Goal: Task Accomplishment & Management: Manage account settings

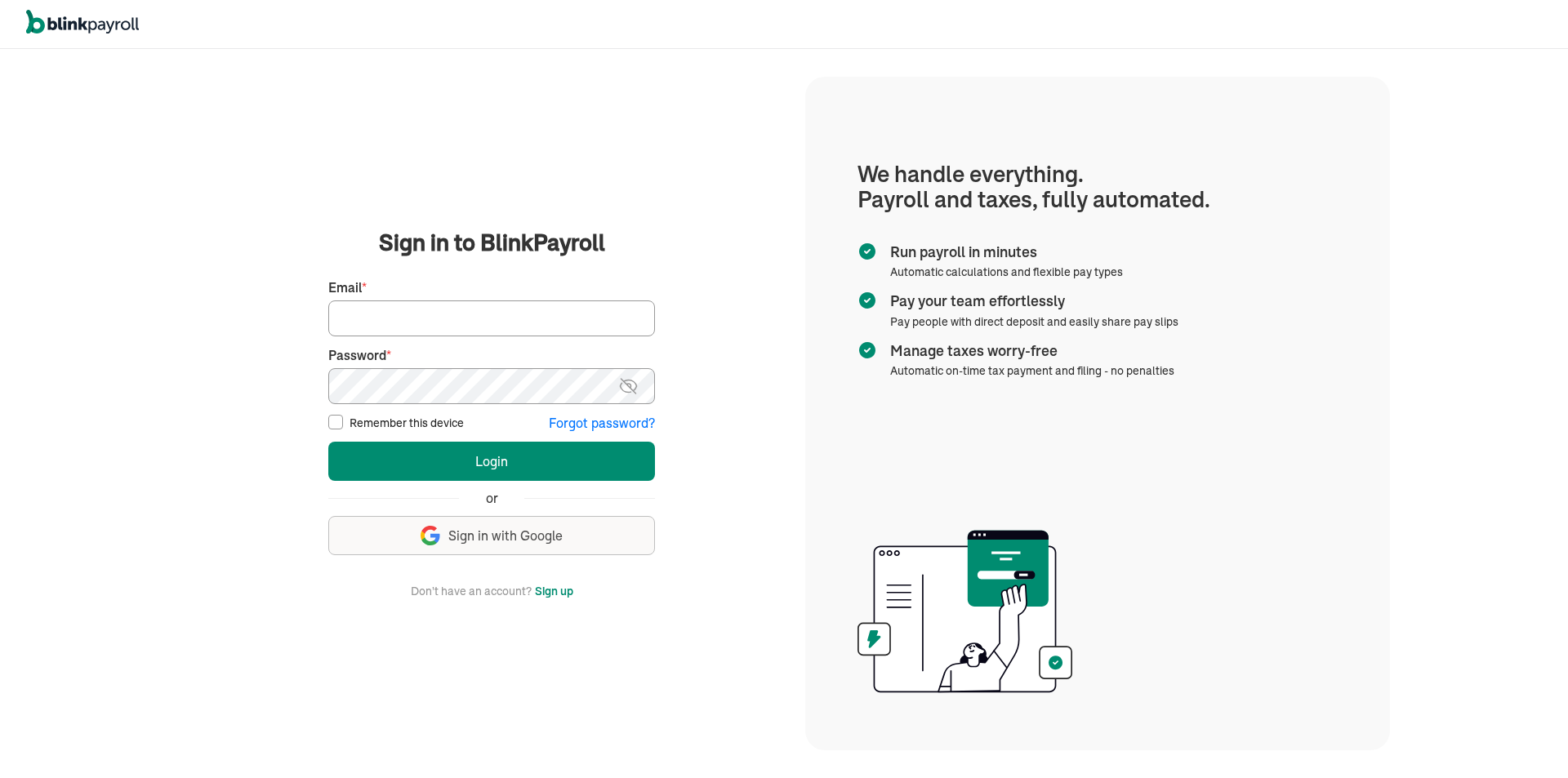
click at [455, 325] on input "Email *" at bounding box center [491, 318] width 326 height 36
drag, startPoint x: 455, startPoint y: 322, endPoint x: 457, endPoint y: 333, distance: 11.2
click at [455, 322] on input "Email *" at bounding box center [491, 318] width 326 height 36
type input "mitchell.j.vargas@gmail.com"
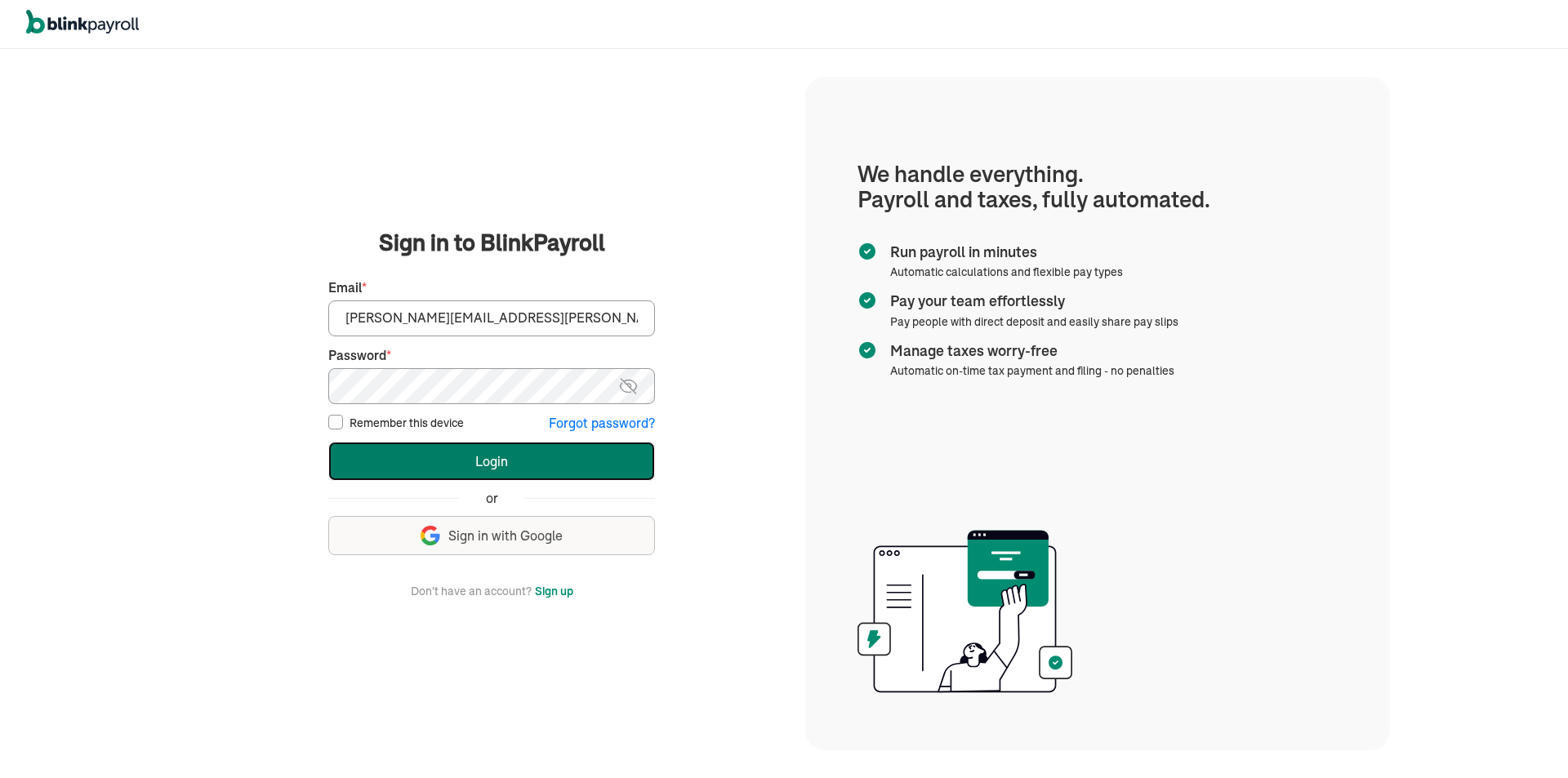
click at [496, 461] on button "Login" at bounding box center [491, 461] width 326 height 39
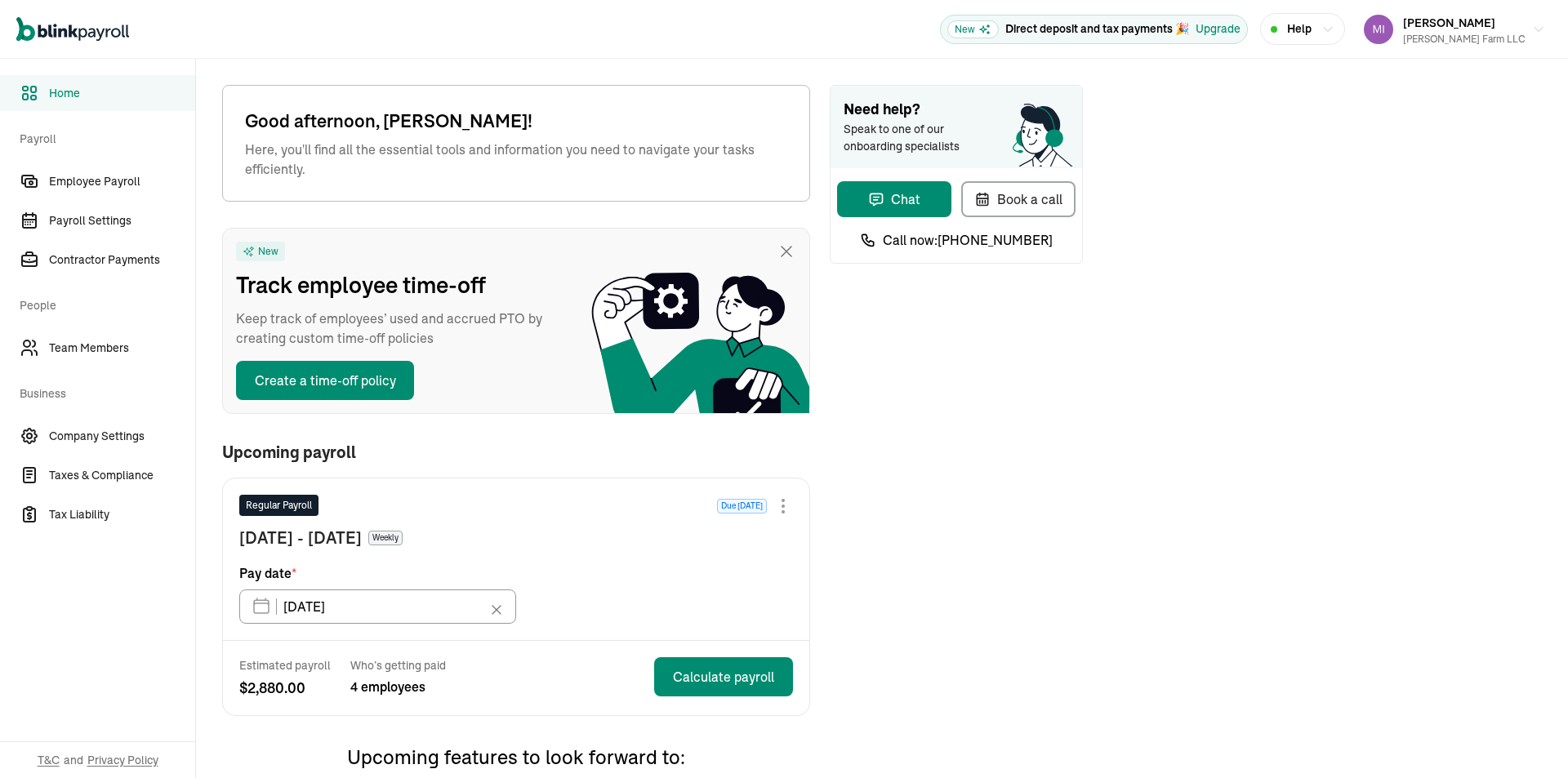
click at [959, 165] on div "Need help? Speak to one of our onboarding specialists" at bounding box center [956, 127] width 251 height 82
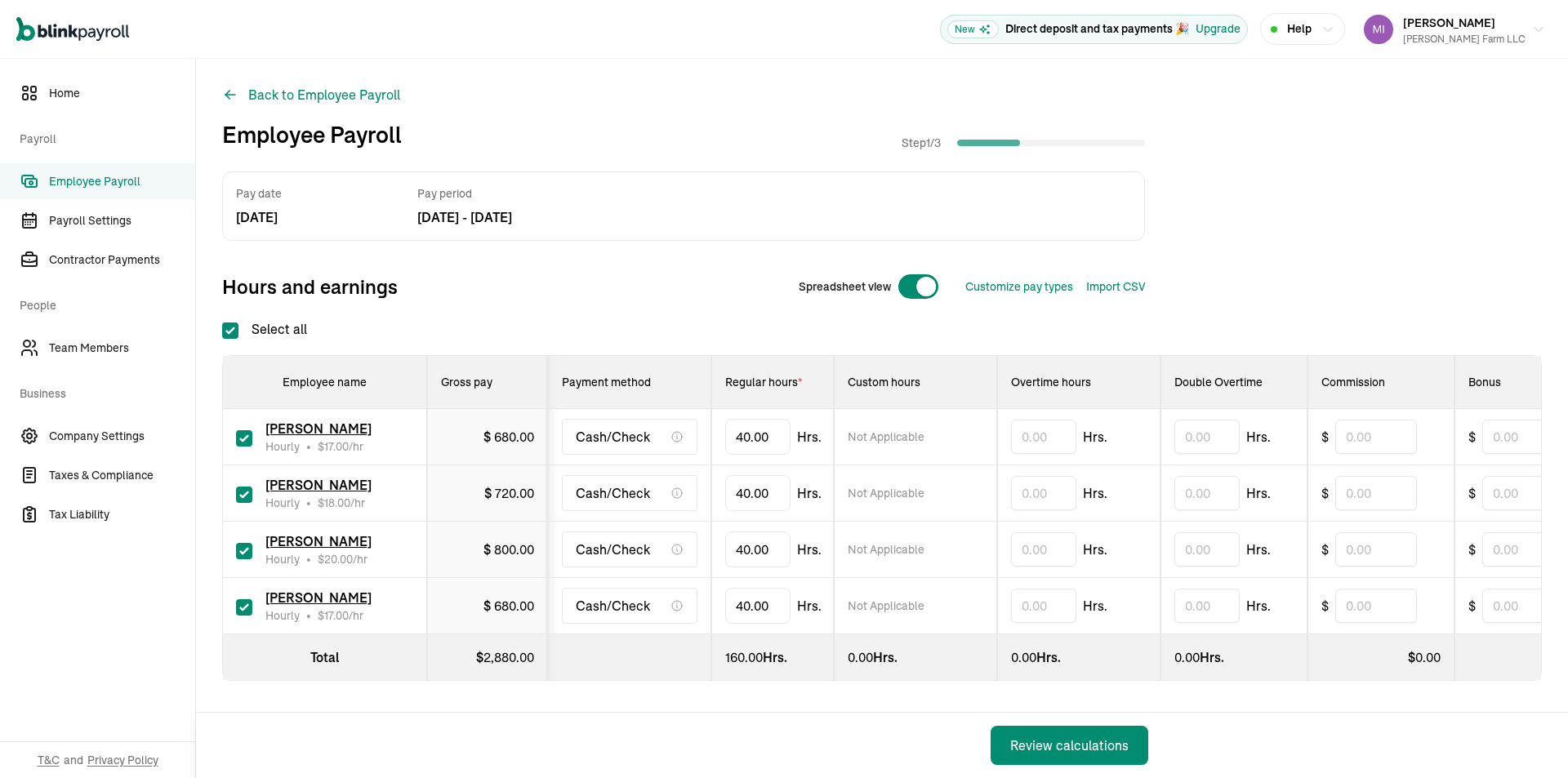
click at [903, 285] on div at bounding box center [918, 286] width 41 height 27
checkbox input "false"
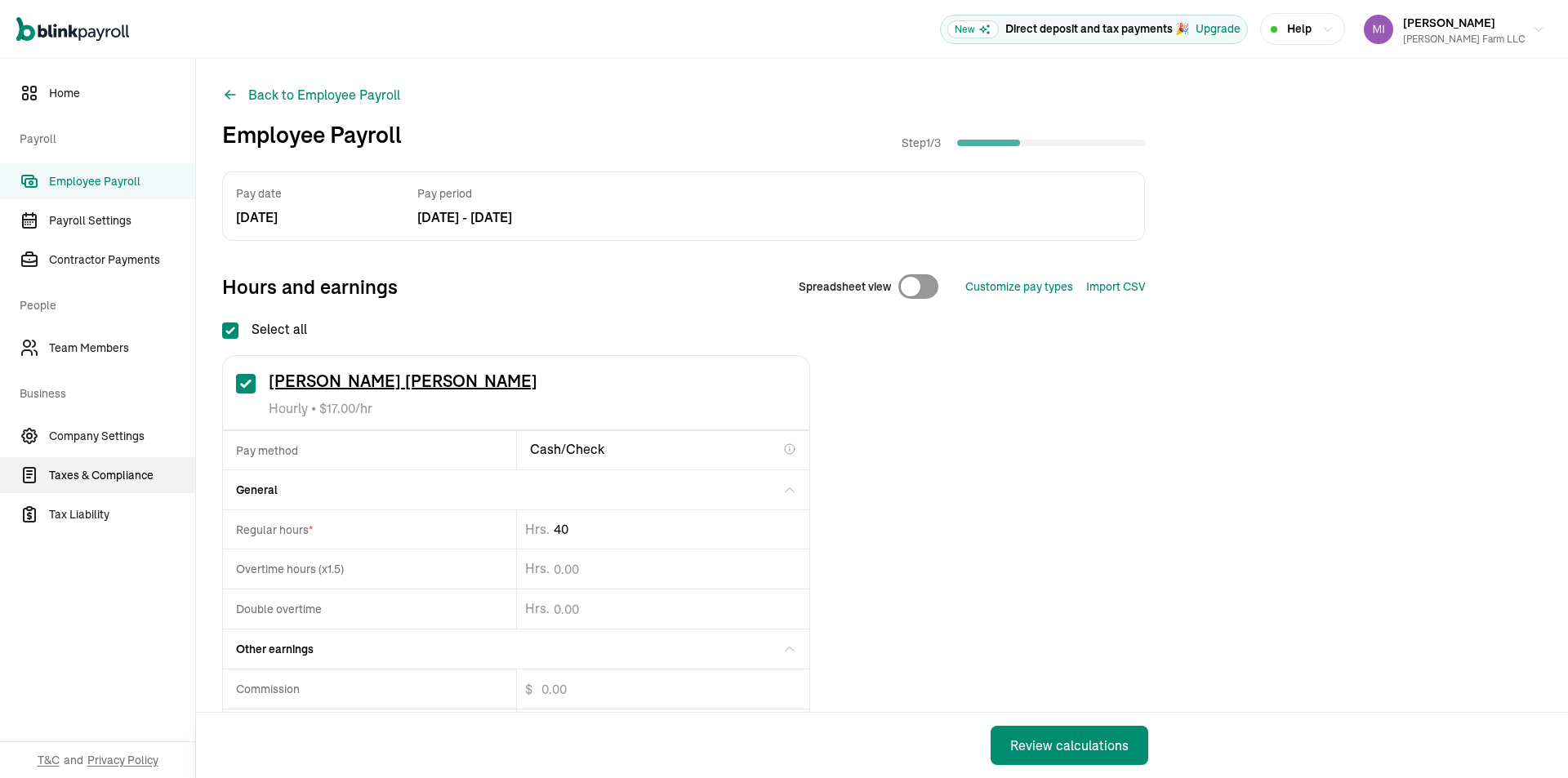
drag, startPoint x: 609, startPoint y: 533, endPoint x: 90, endPoint y: 490, distance: 520.8
type input "42.27"
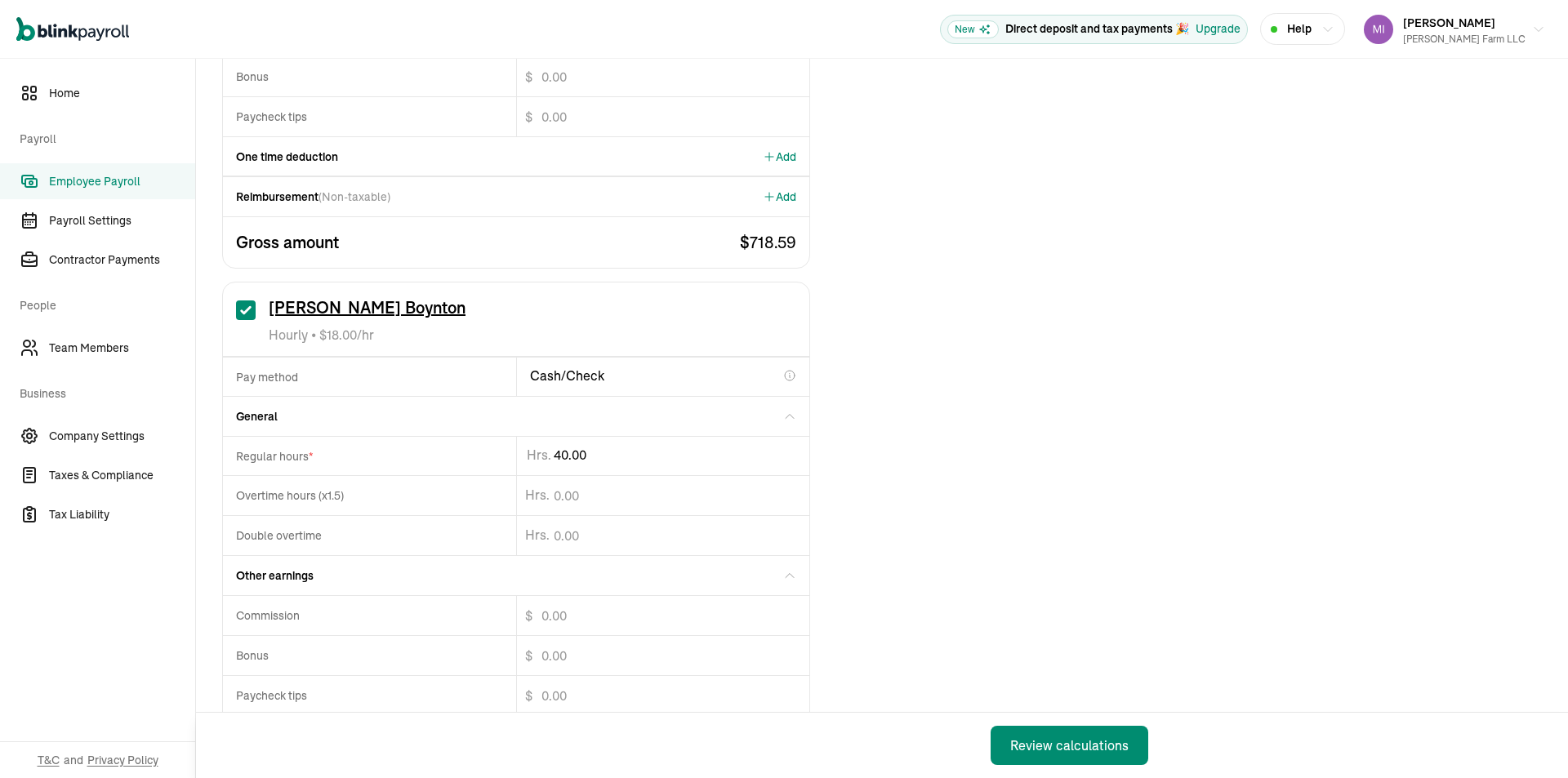
scroll to position [653, 0]
type input "4"
type input "20"
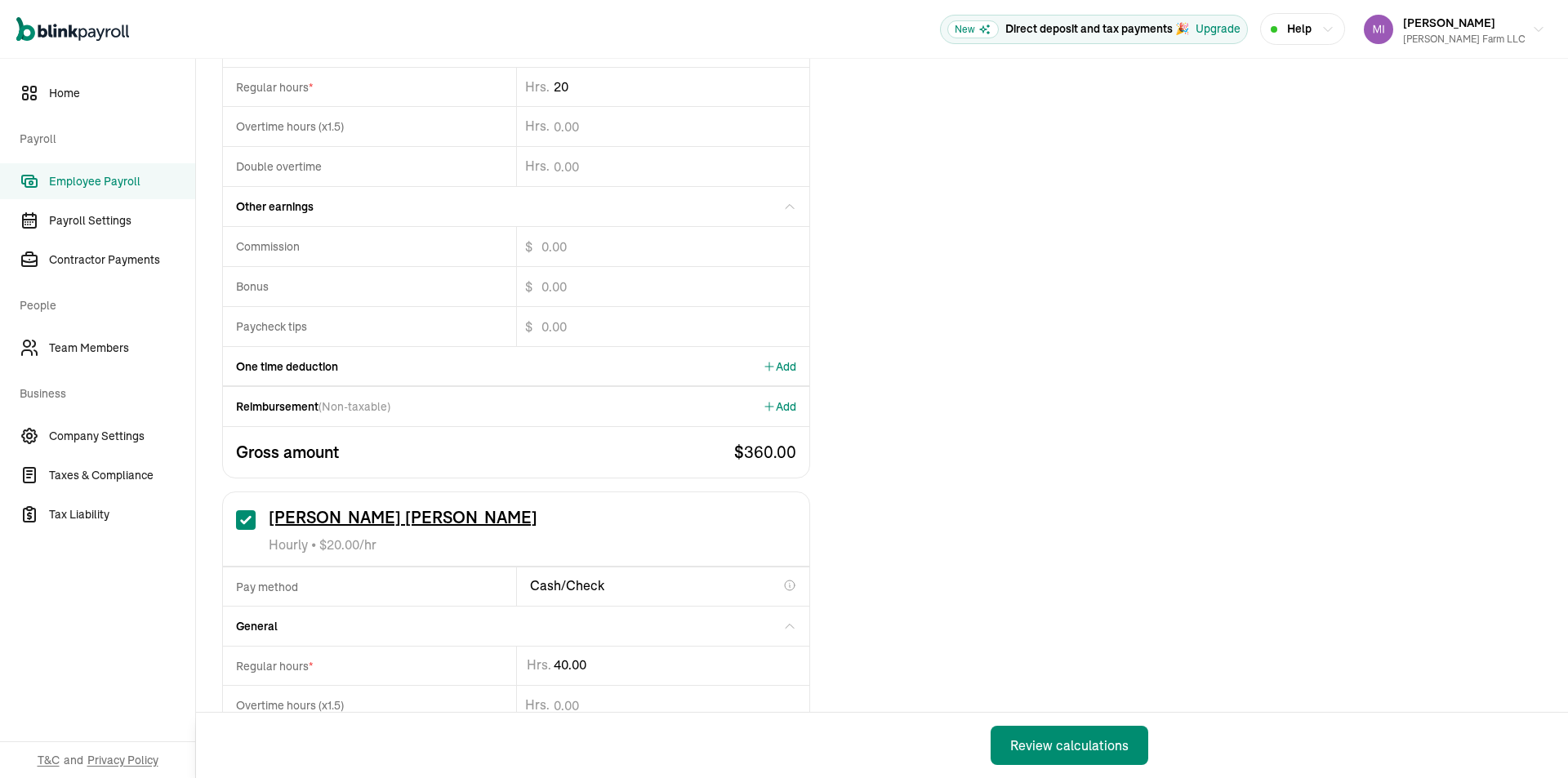
scroll to position [1061, 0]
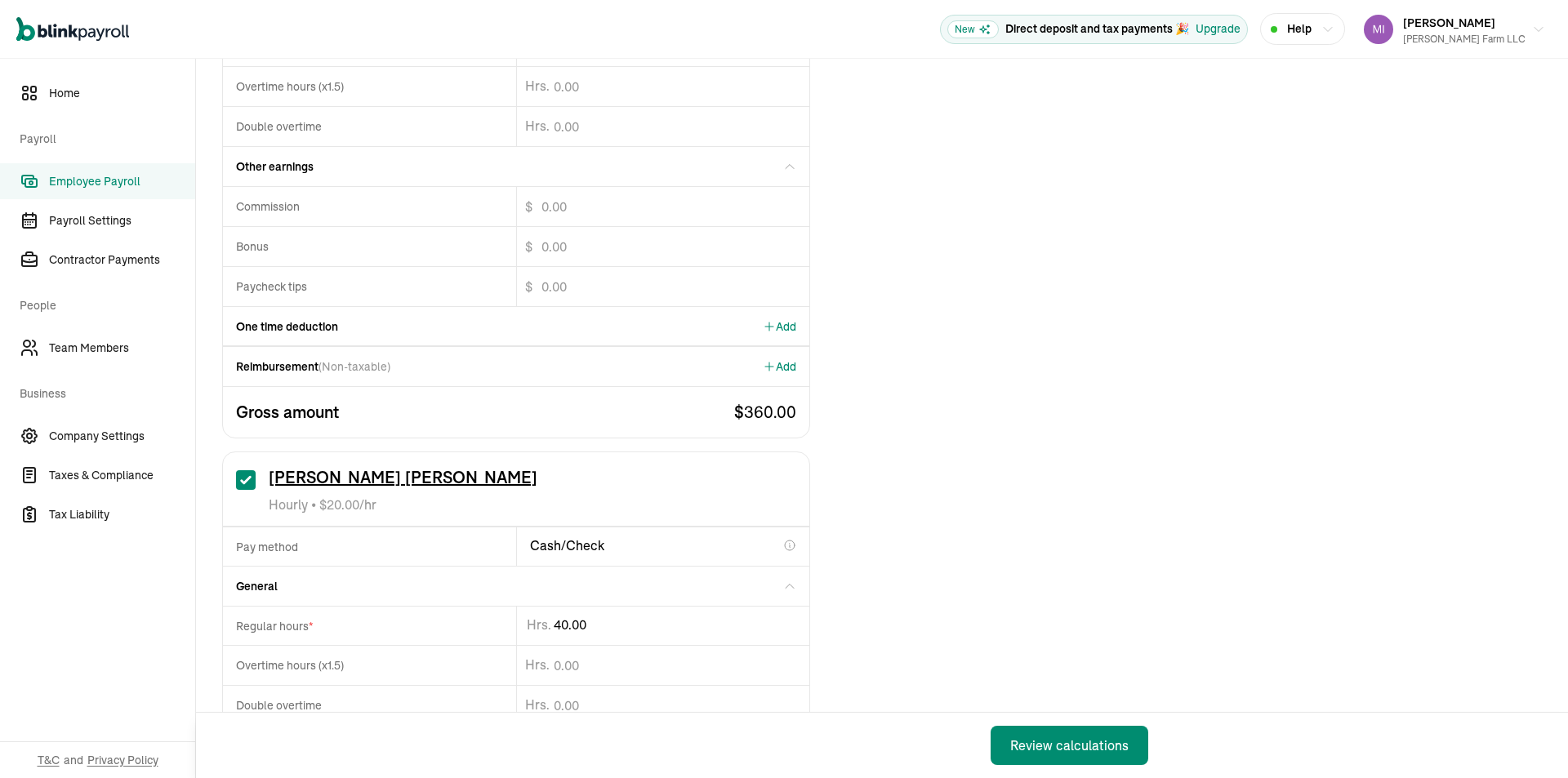
drag, startPoint x: 608, startPoint y: 626, endPoint x: 153, endPoint y: 637, distance: 455.1
type input "4"
type input "39.46"
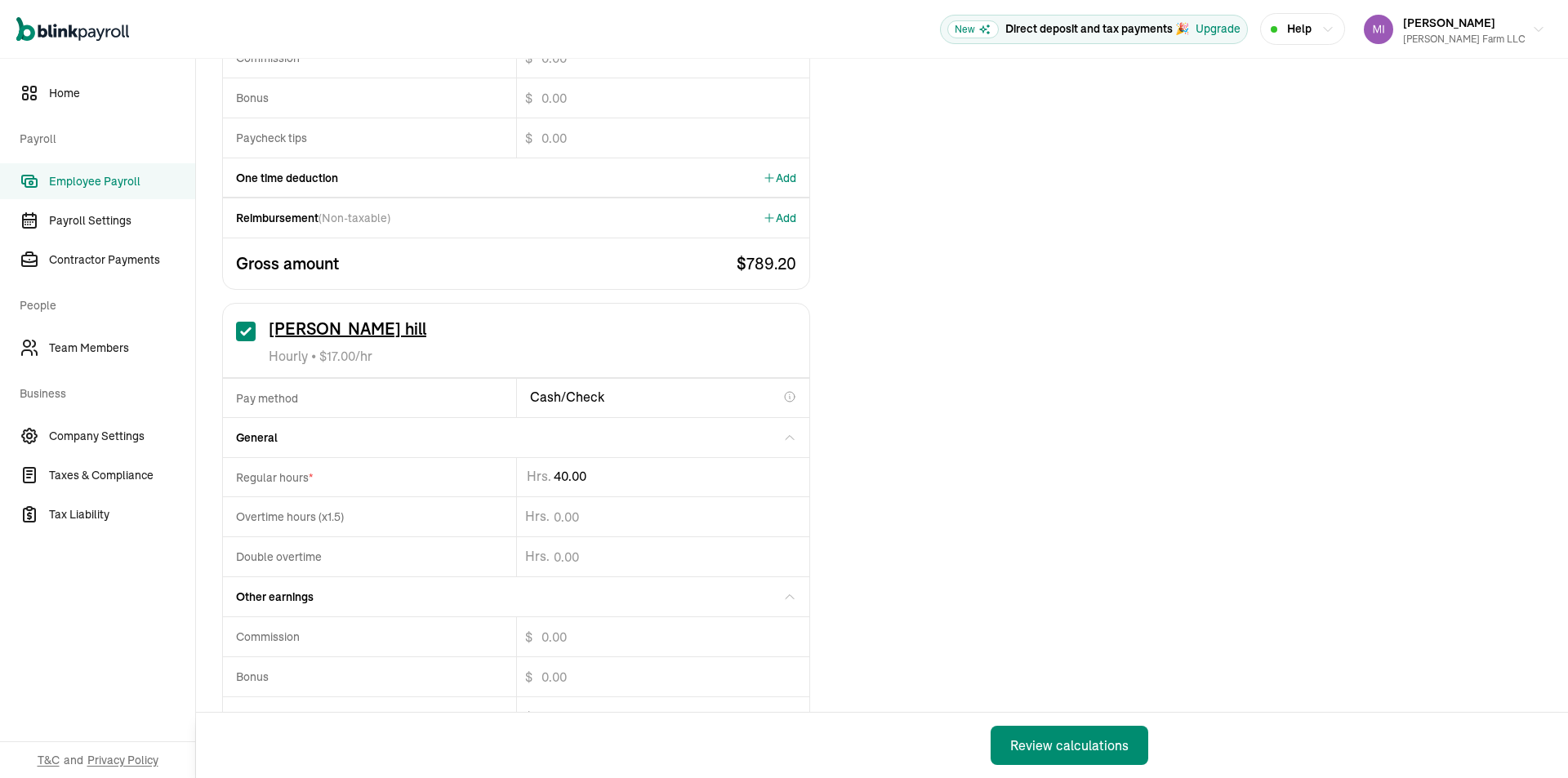
scroll to position [1878, 0]
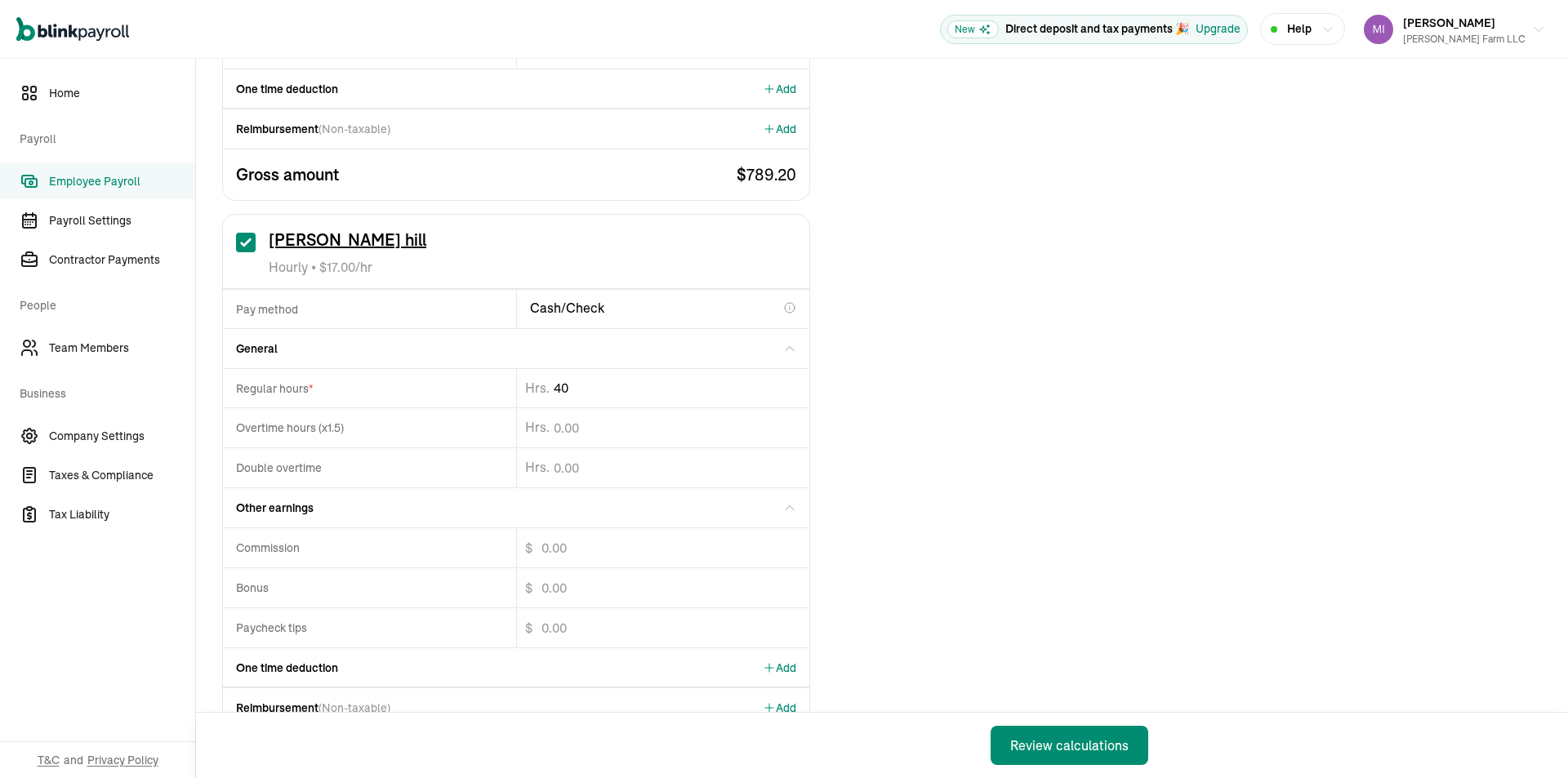
drag, startPoint x: 590, startPoint y: 382, endPoint x: 308, endPoint y: 388, distance: 282.1
type input "4"
type input "23.28"
click at [991, 726] on button "Review calculations" at bounding box center [1070, 745] width 158 height 39
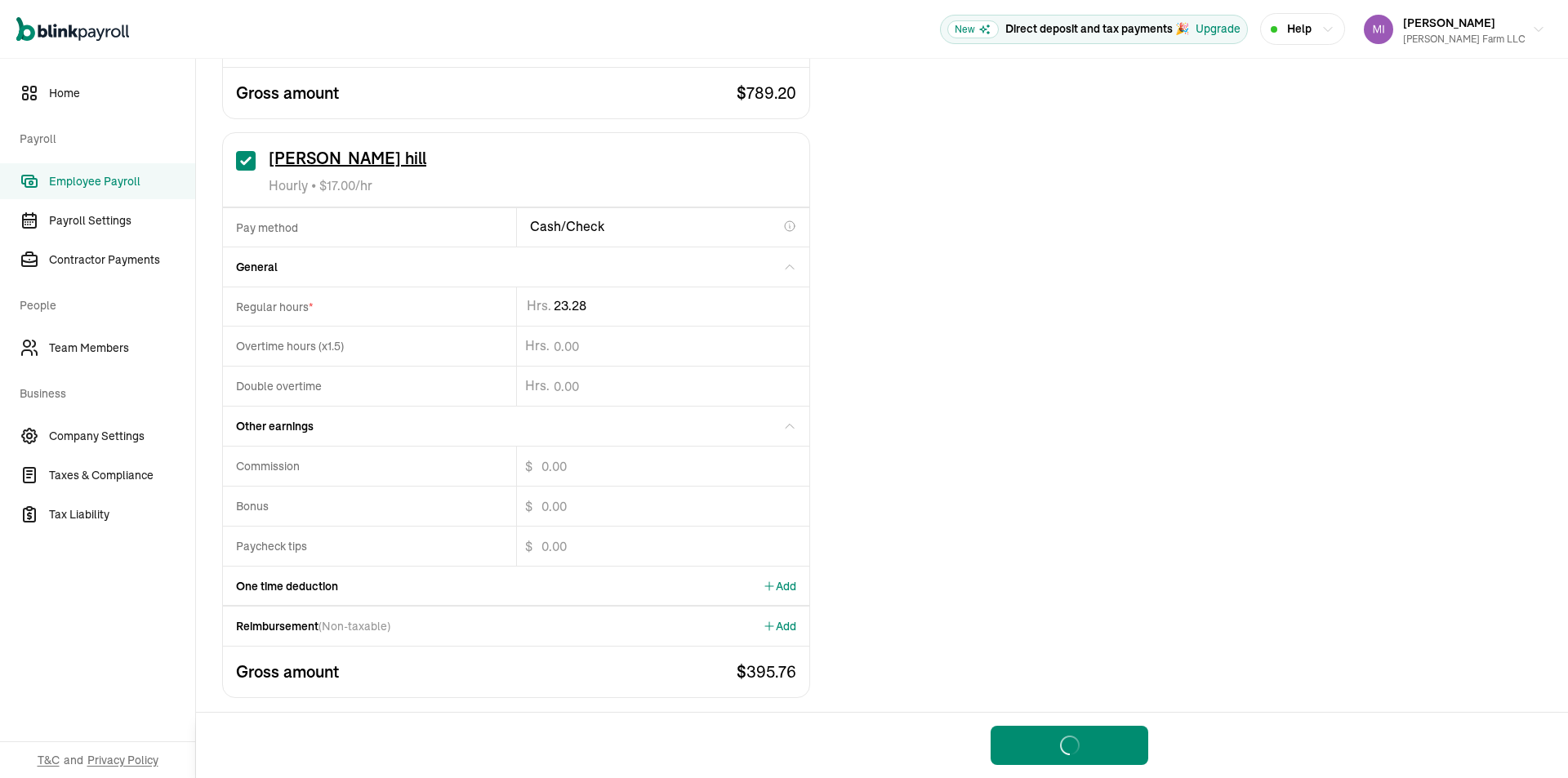
scroll to position [1970, 0]
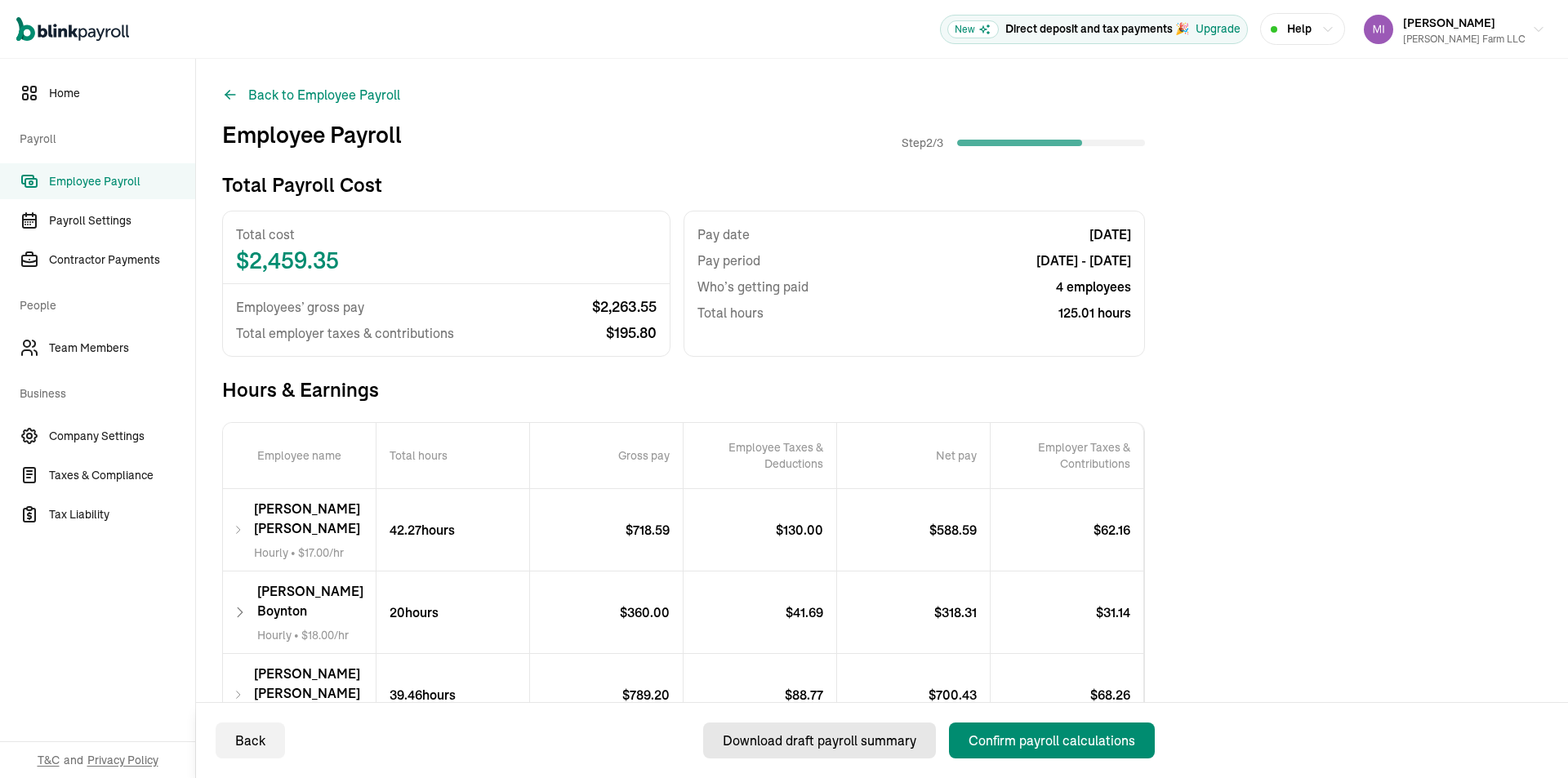
click at [856, 745] on div "Download draft payroll summary" at bounding box center [819, 740] width 193 height 19
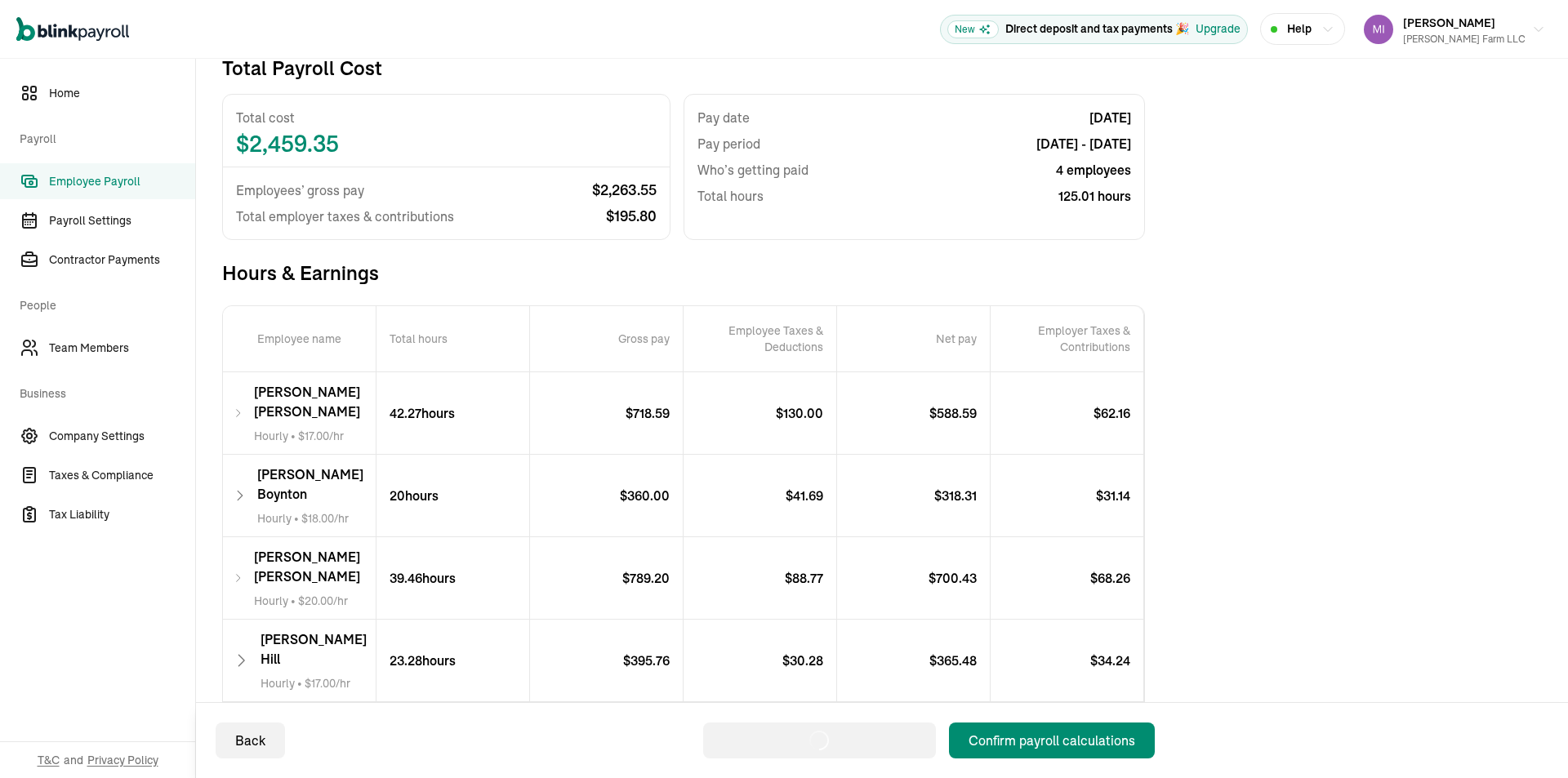
scroll to position [160, 0]
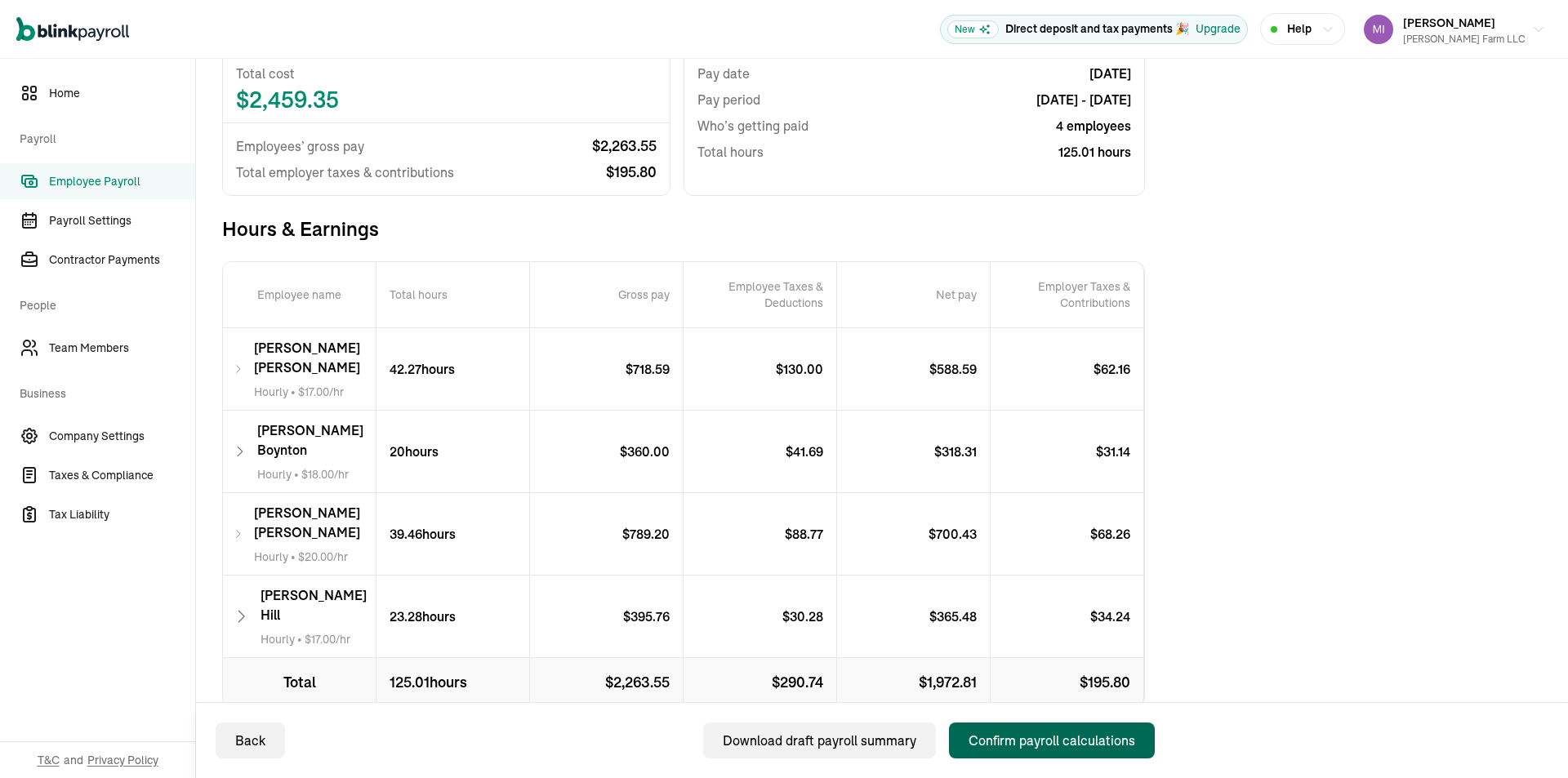
click at [1098, 741] on div "Confirm payroll calculations" at bounding box center [1052, 740] width 167 height 19
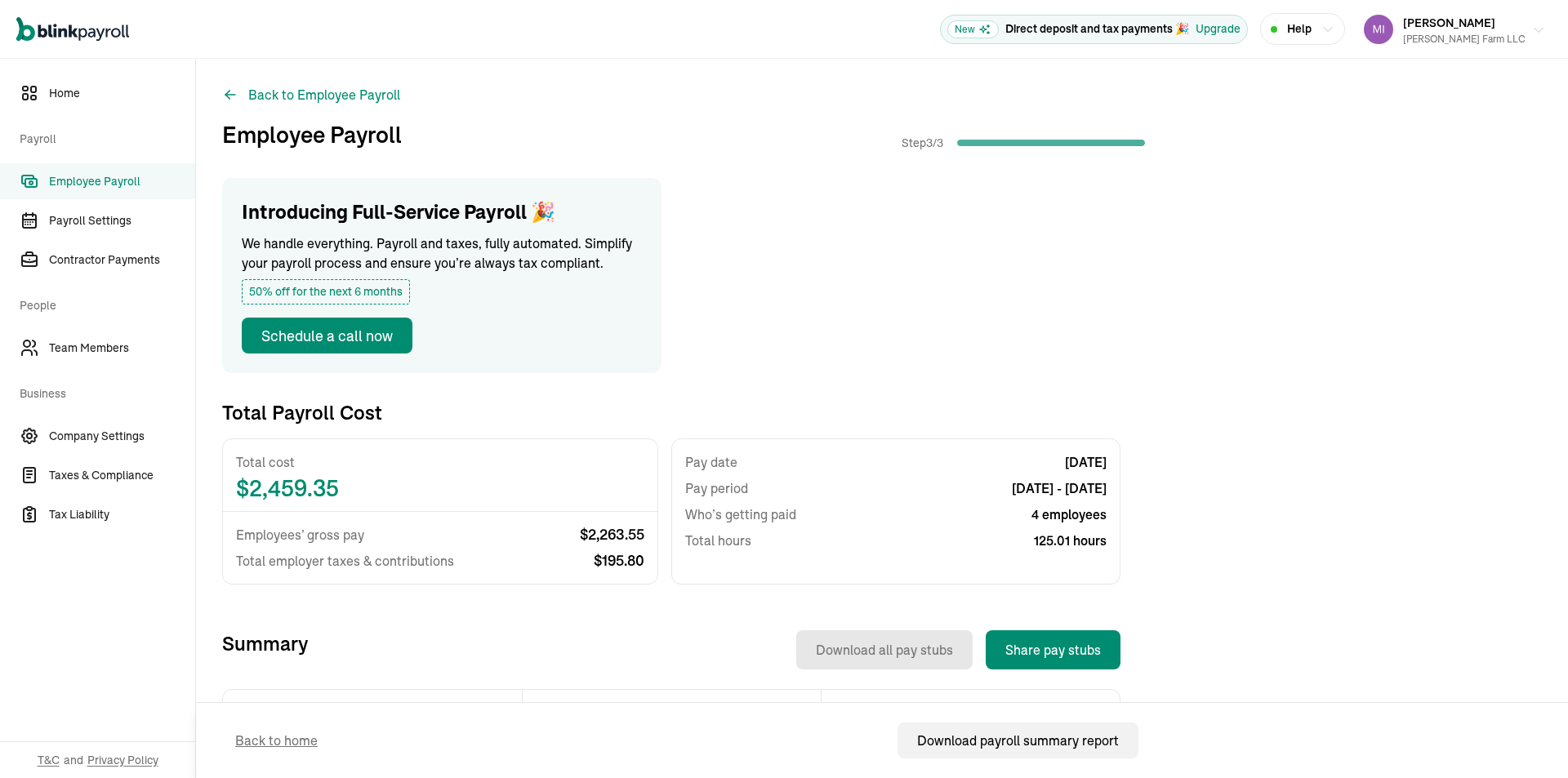
click at [1474, 21] on span "[PERSON_NAME]" at bounding box center [1449, 23] width 93 height 15
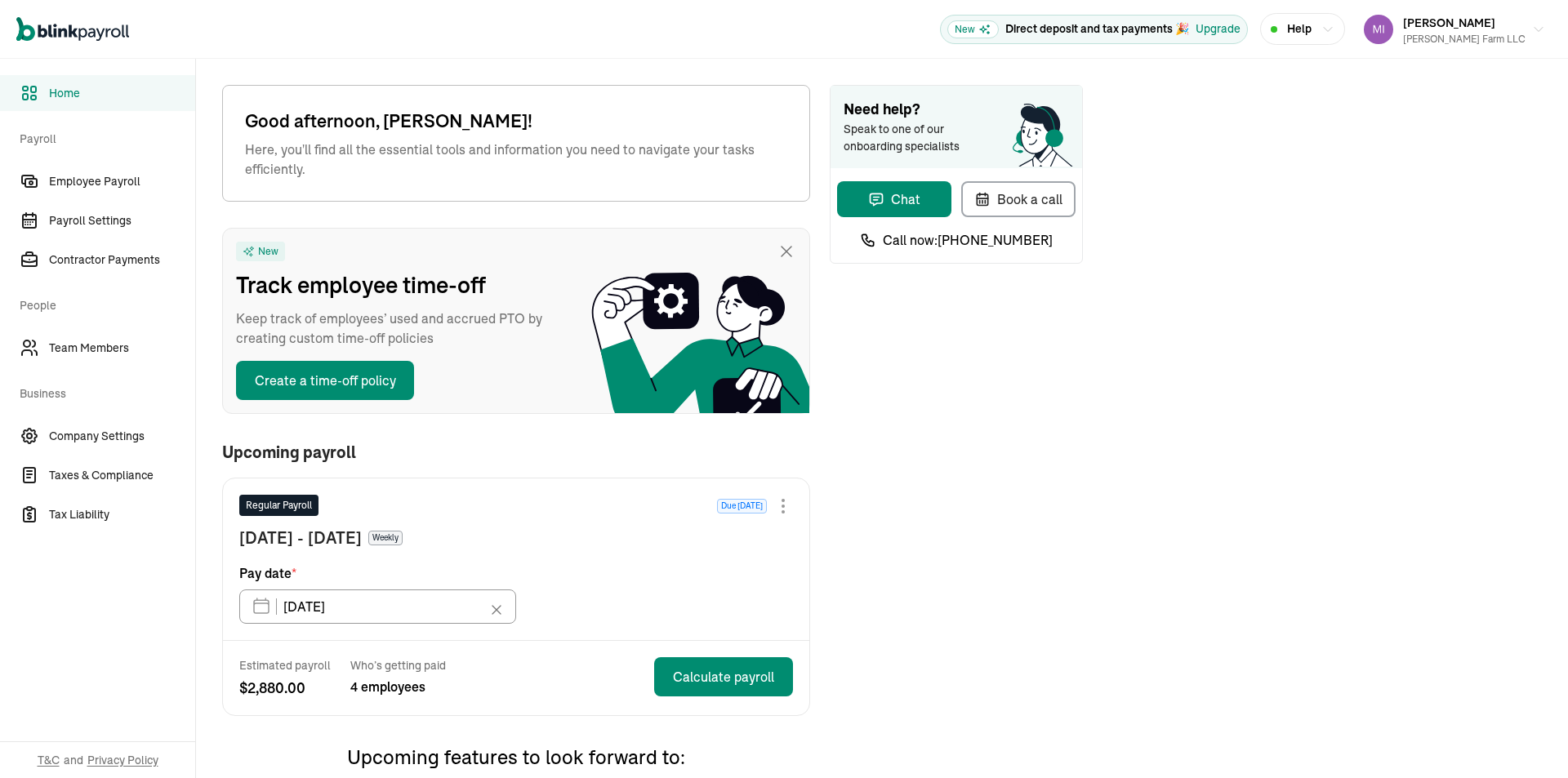
click at [959, 165] on div "Need help? Speak to one of our onboarding specialists" at bounding box center [956, 127] width 251 height 82
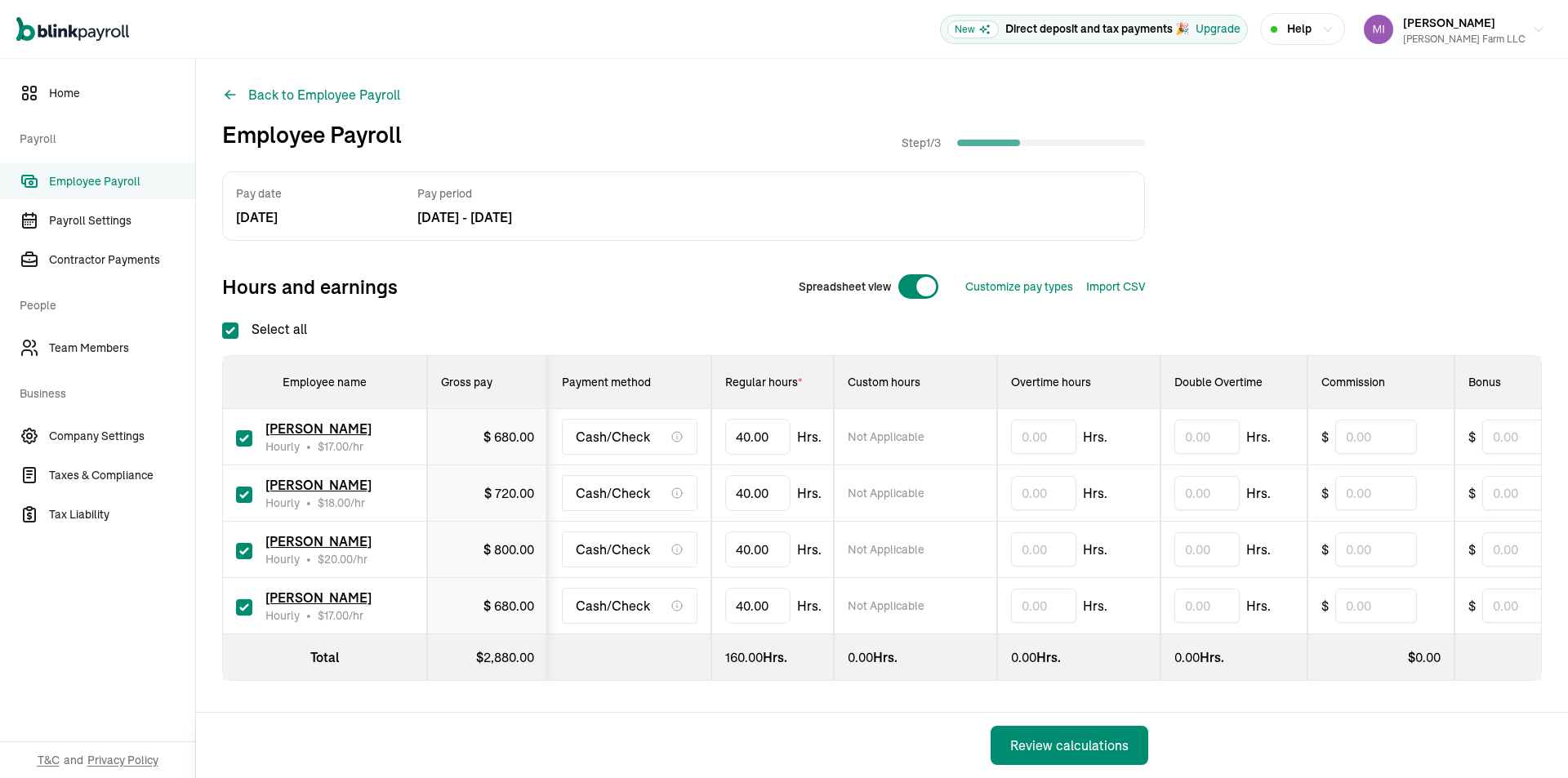
click at [903, 285] on div at bounding box center [918, 286] width 41 height 27
checkbox input "false"
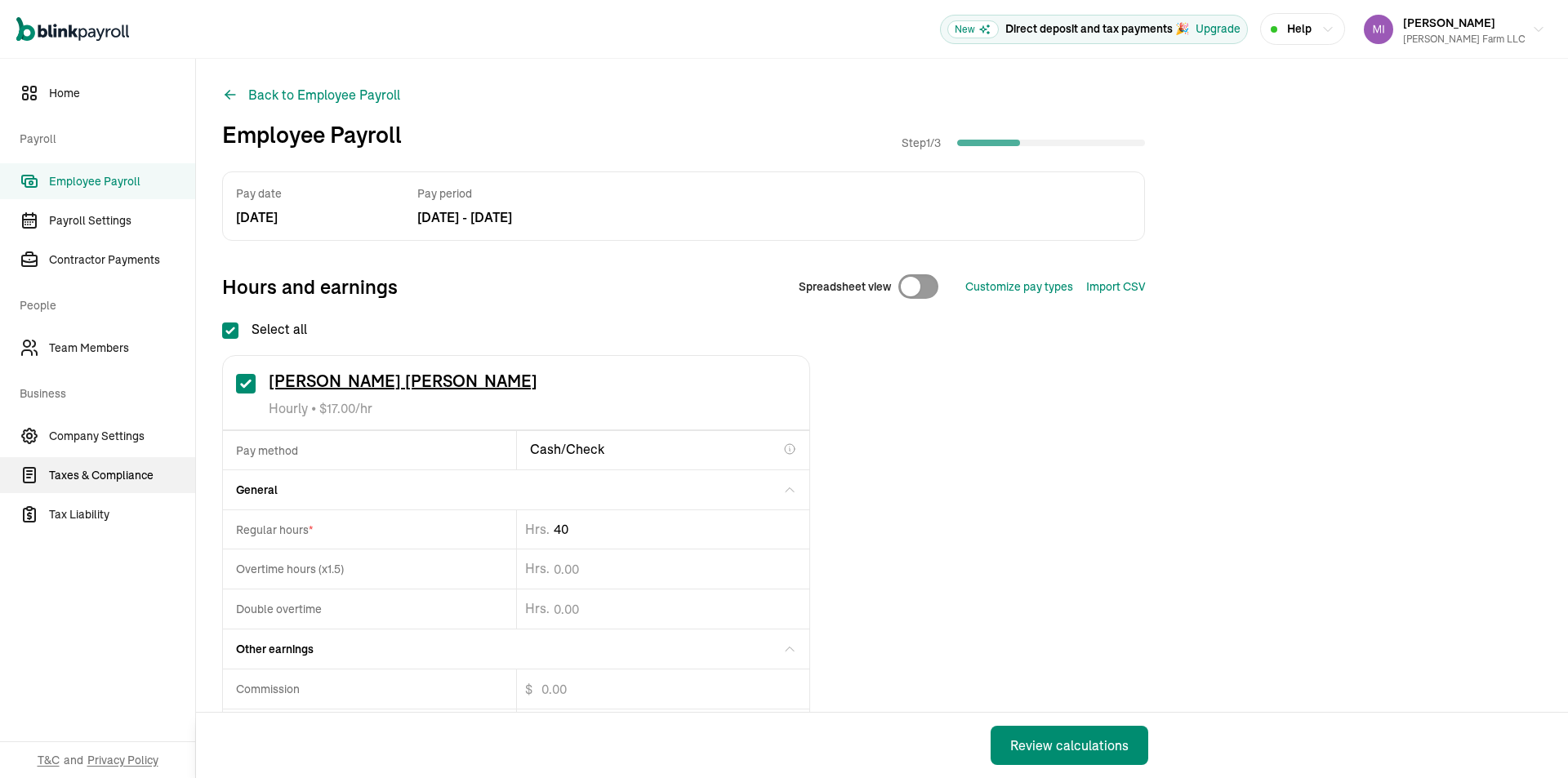
drag, startPoint x: 609, startPoint y: 533, endPoint x: 94, endPoint y: 491, distance: 516.7
type input "42.27"
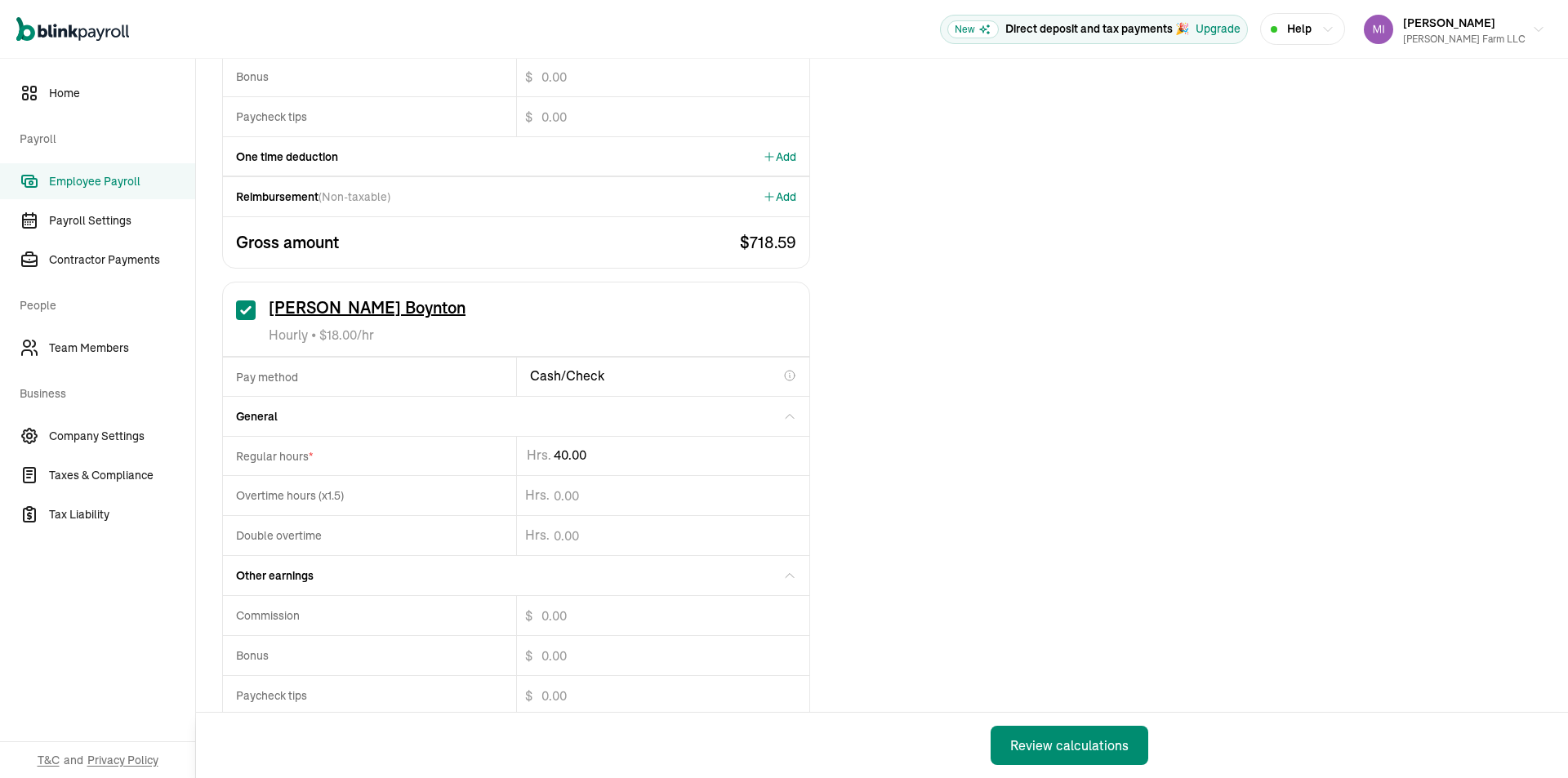
scroll to position [653, 0]
type input "4"
type input "20"
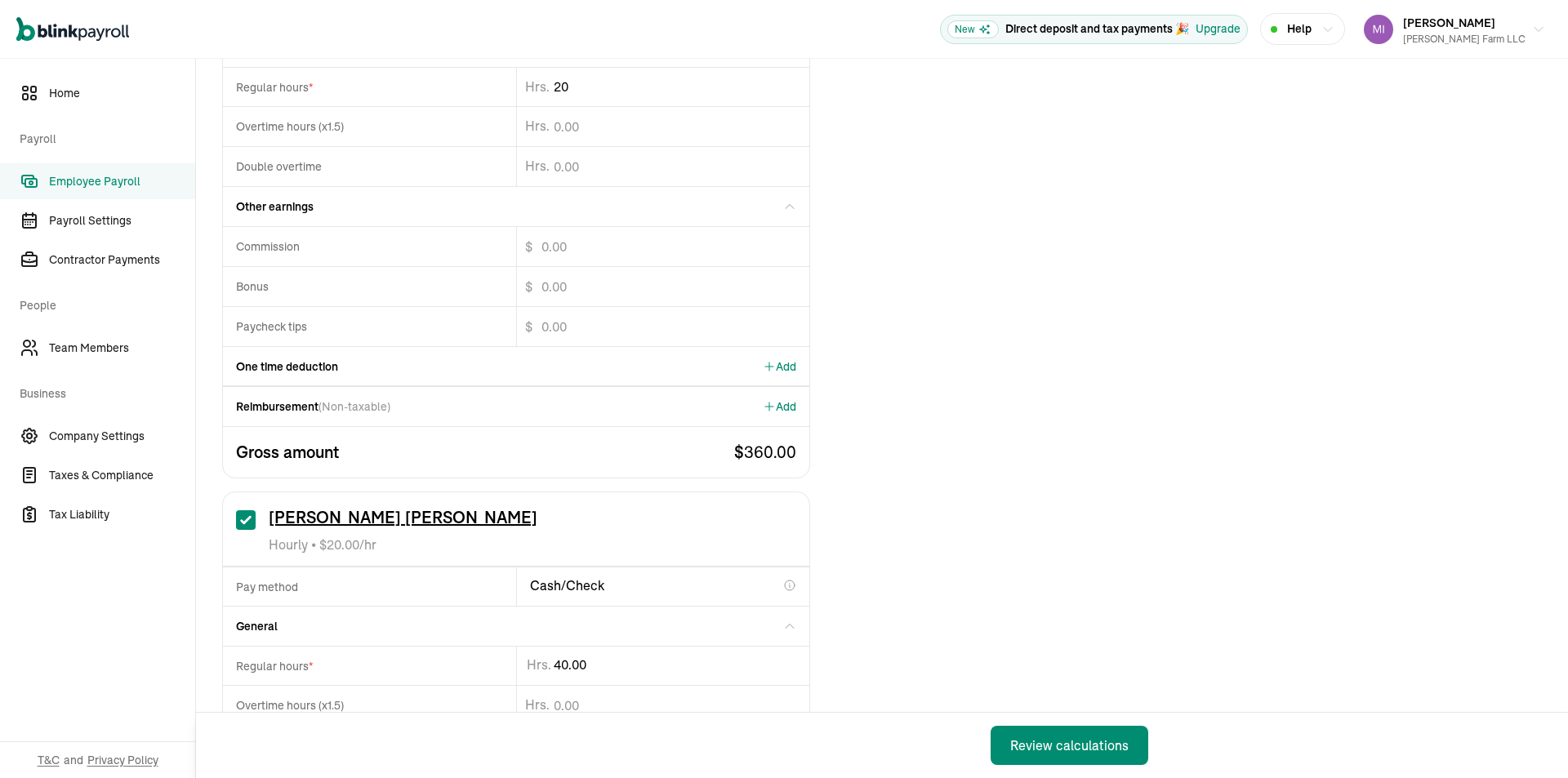
scroll to position [1061, 0]
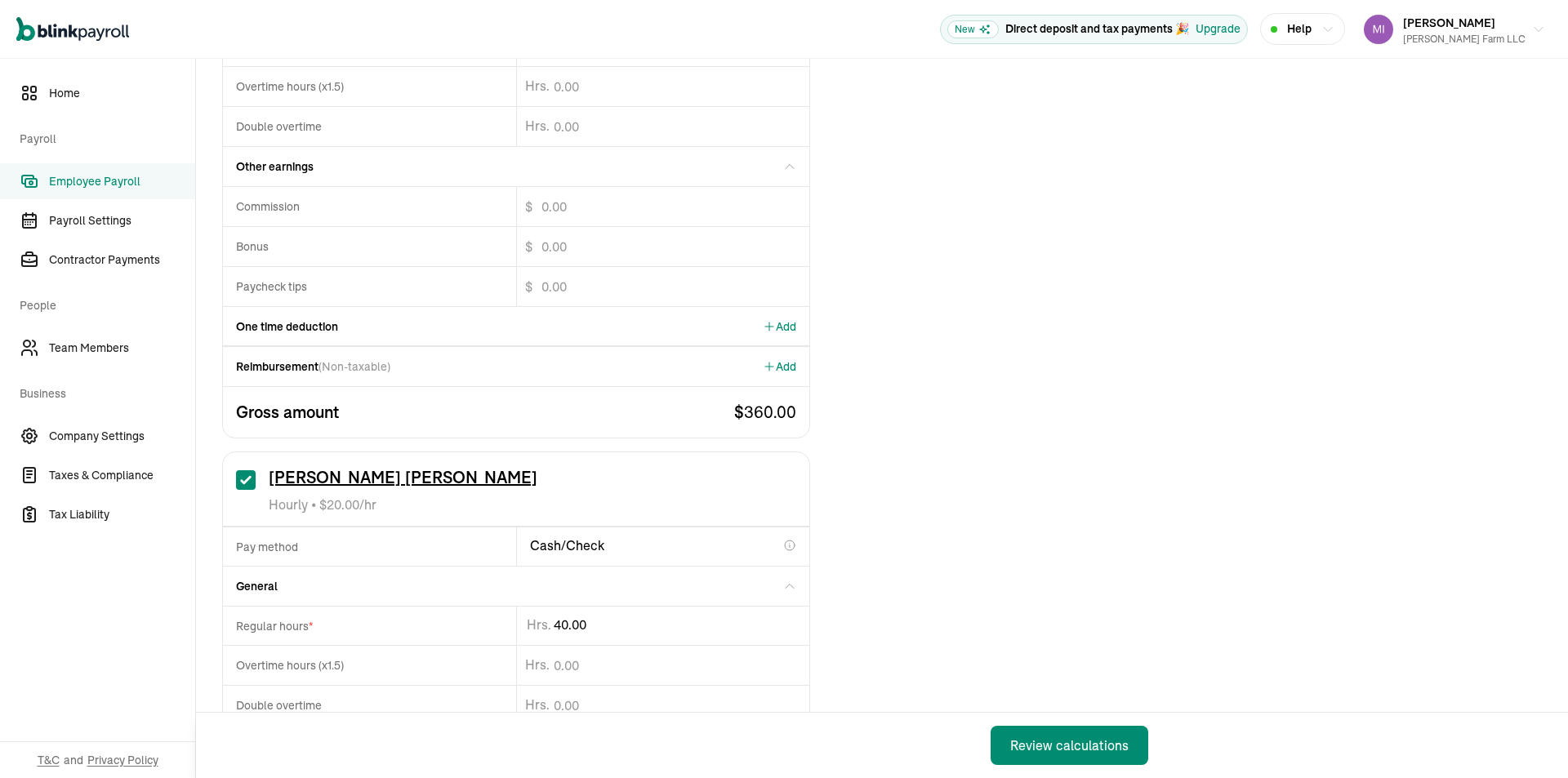
drag, startPoint x: 608, startPoint y: 626, endPoint x: 153, endPoint y: 637, distance: 455.1
type input "4"
type input "39.46"
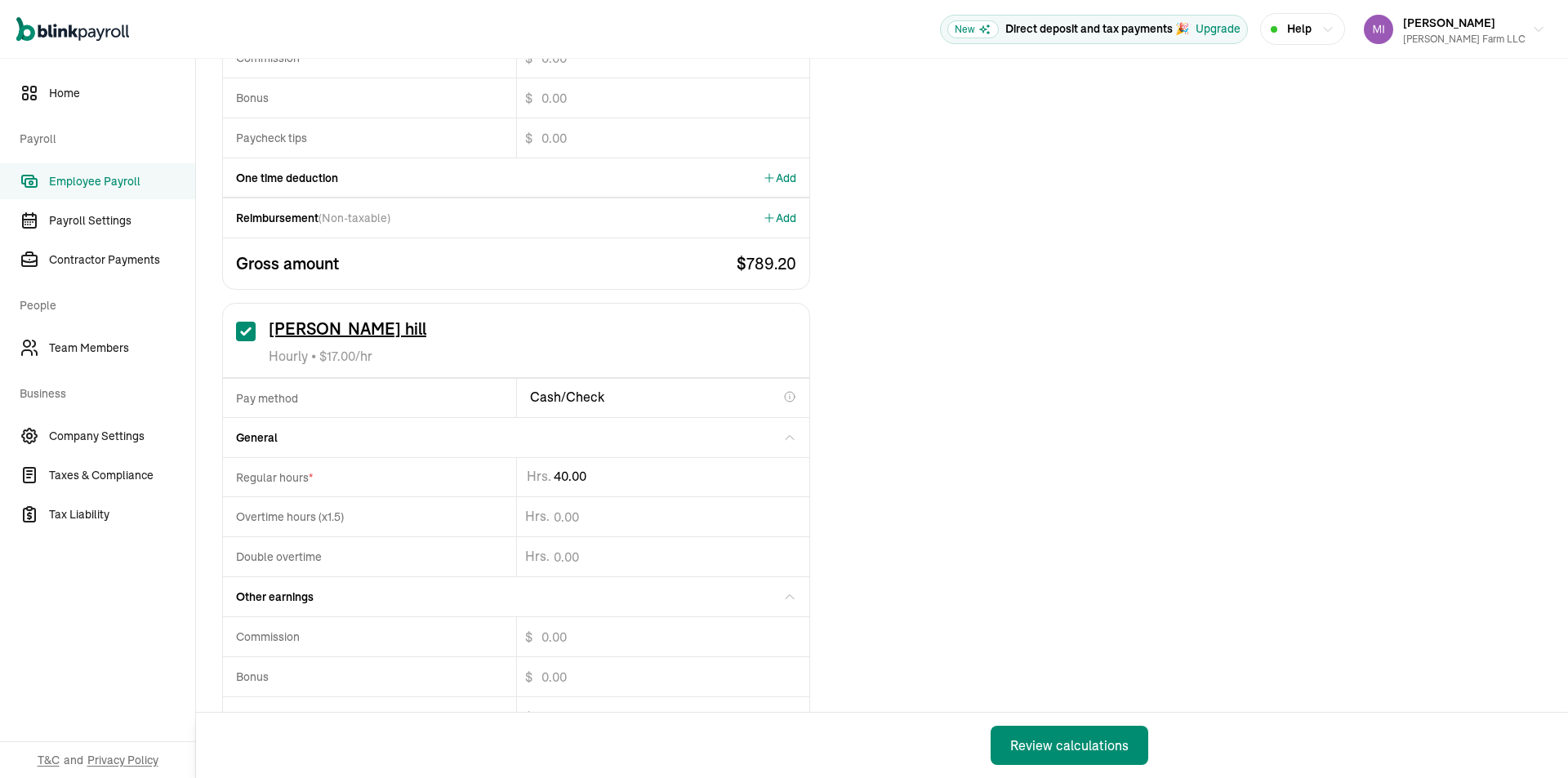
scroll to position [1878, 0]
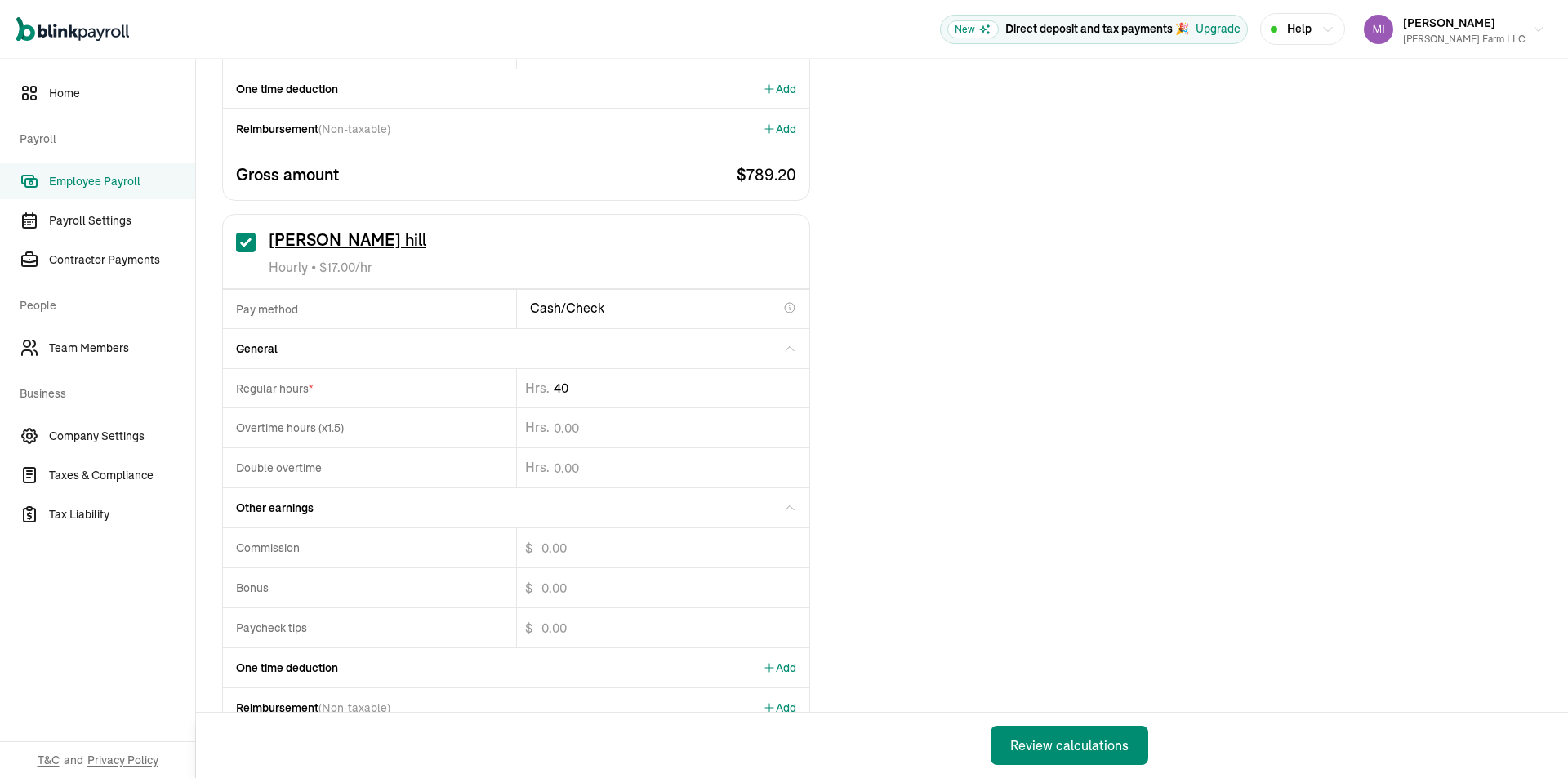
drag, startPoint x: 590, startPoint y: 382, endPoint x: 308, endPoint y: 388, distance: 282.1
type input "4"
type input "23.28"
click at [991, 726] on button "Review calculations" at bounding box center [1070, 745] width 158 height 39
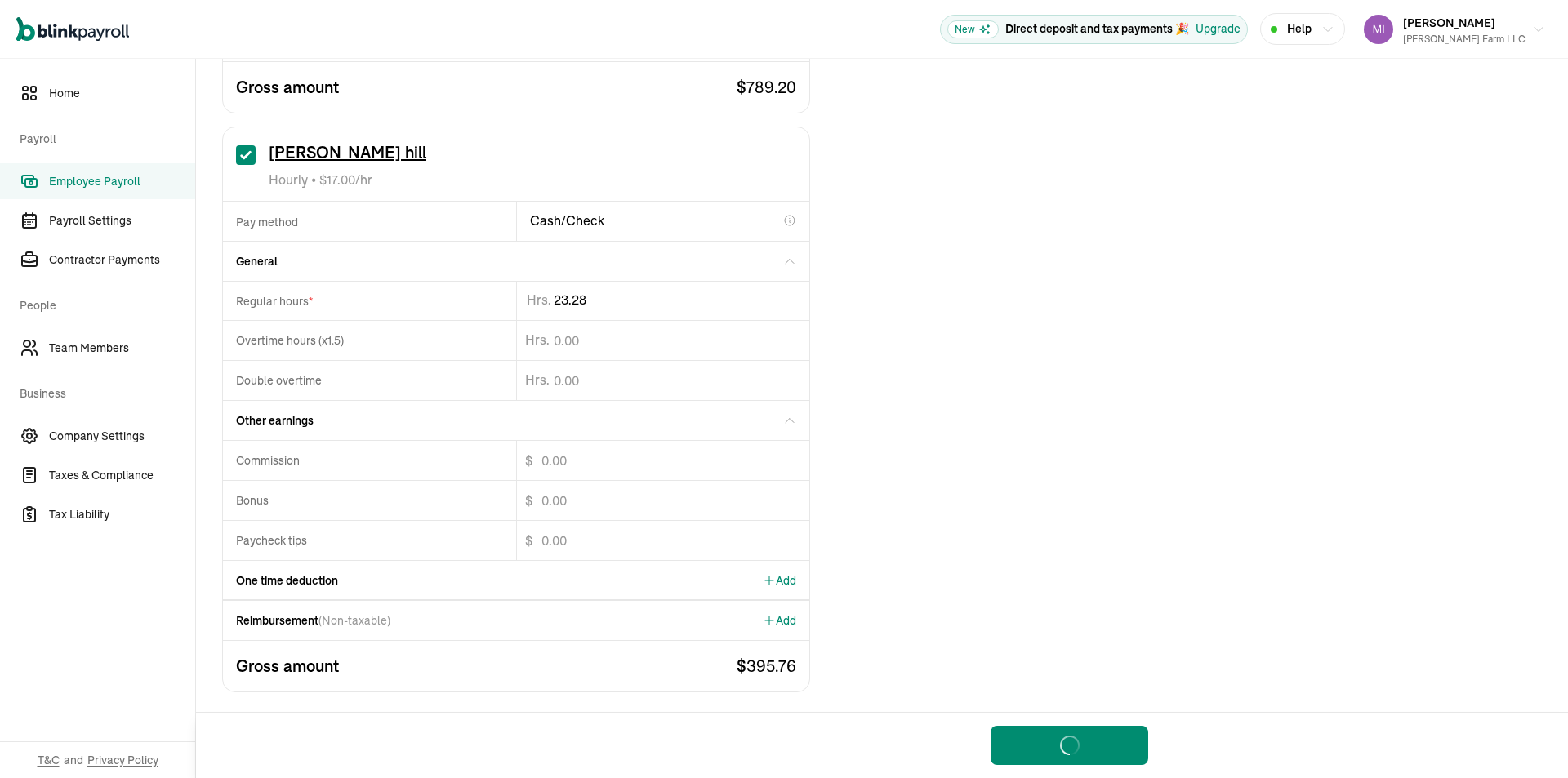
scroll to position [1970, 0]
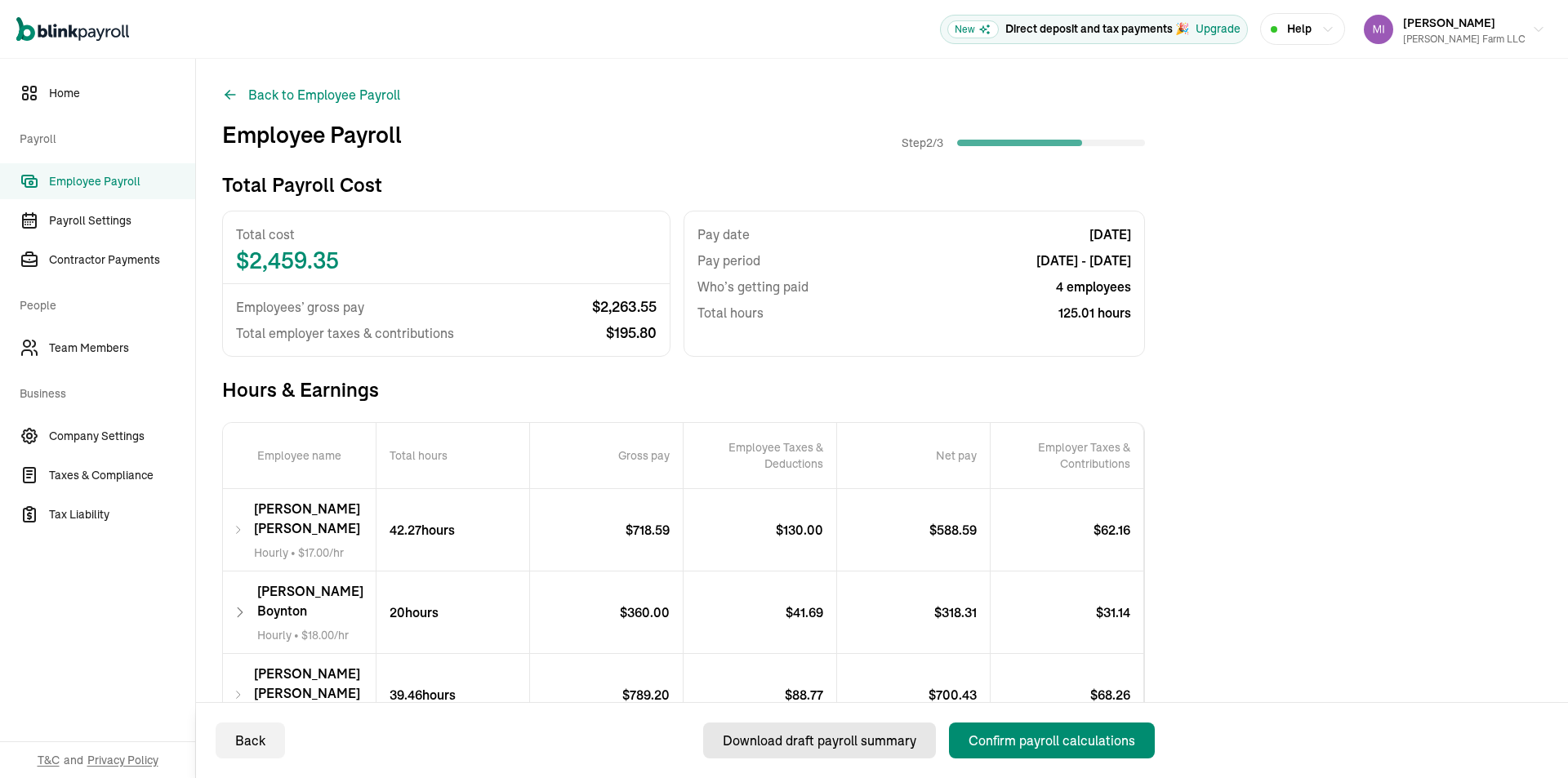
click at [856, 745] on div "Download draft payroll summary" at bounding box center [819, 740] width 193 height 19
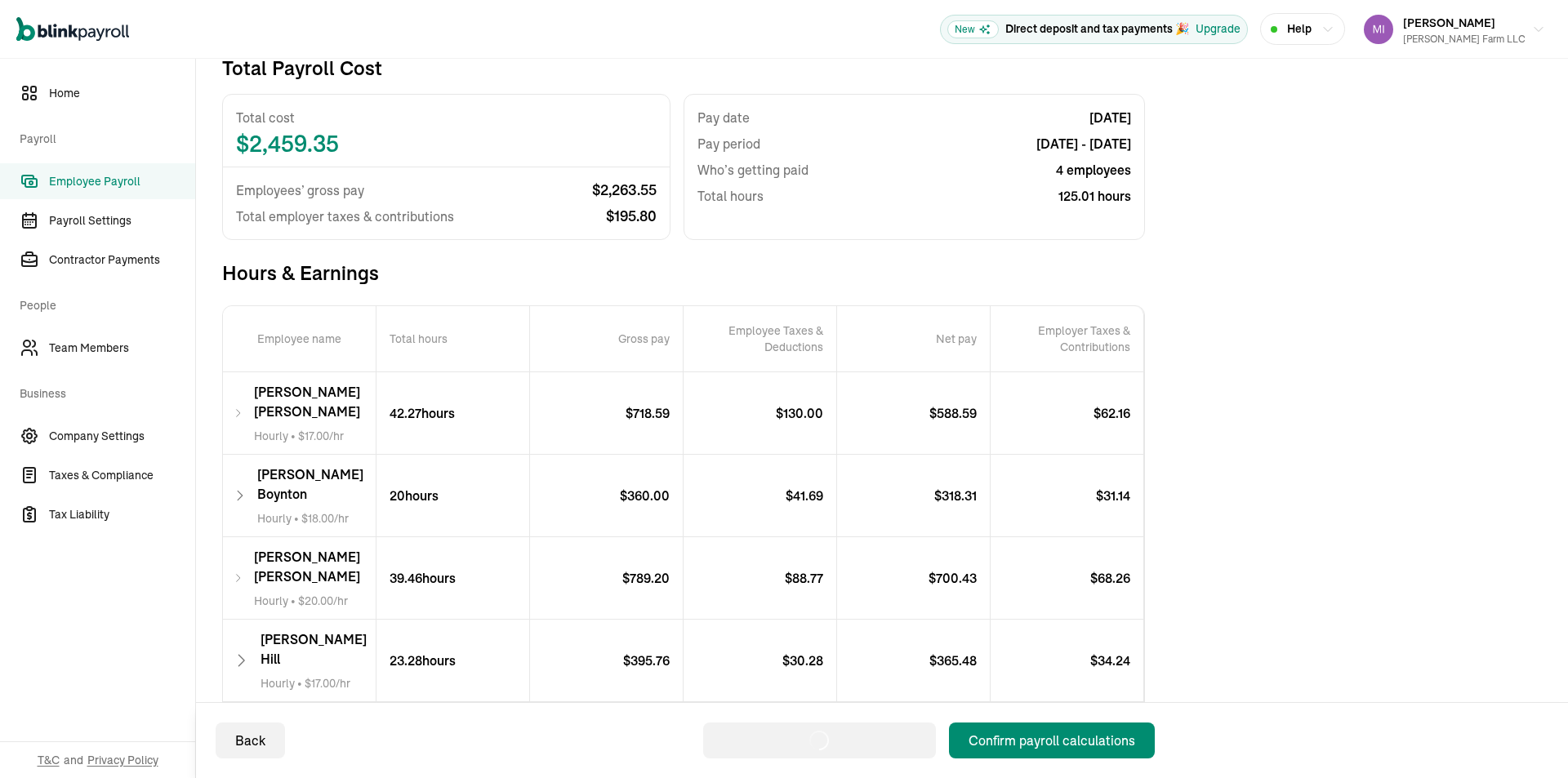
scroll to position [160, 0]
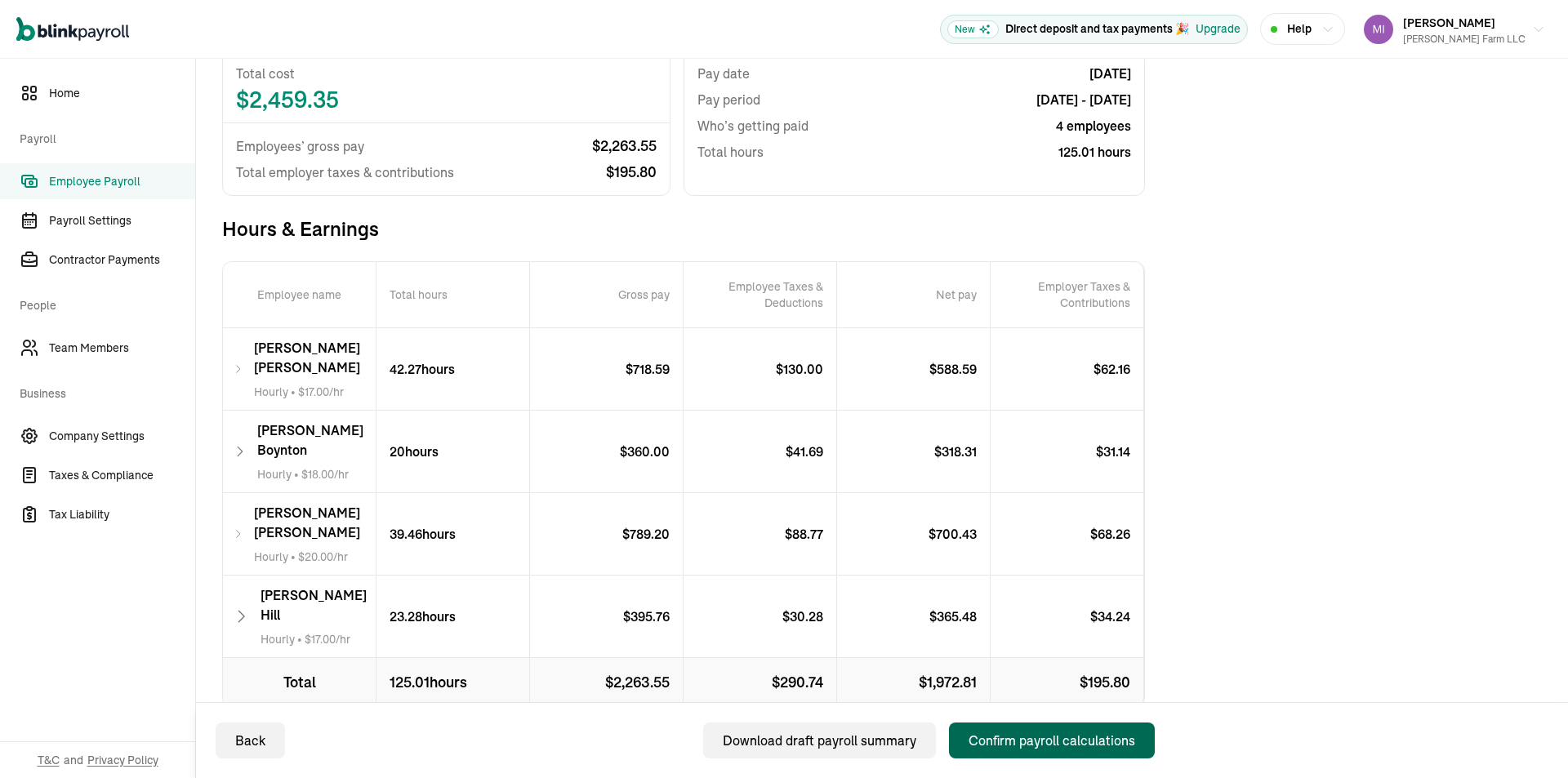
click at [1098, 741] on div "Confirm payroll calculations" at bounding box center [1052, 740] width 167 height 19
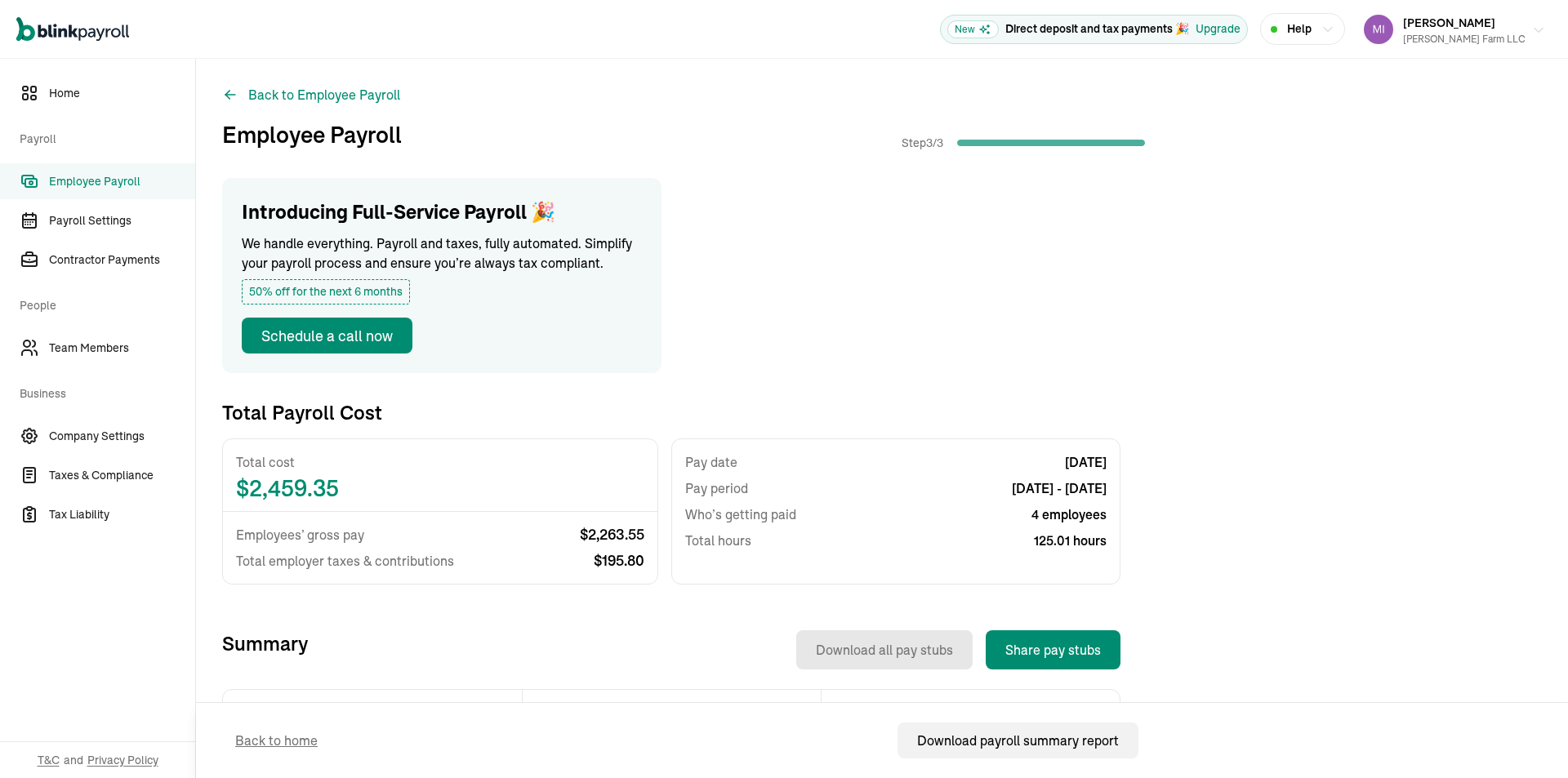
click at [1474, 21] on span "Mitchell vargas" at bounding box center [1449, 23] width 93 height 15
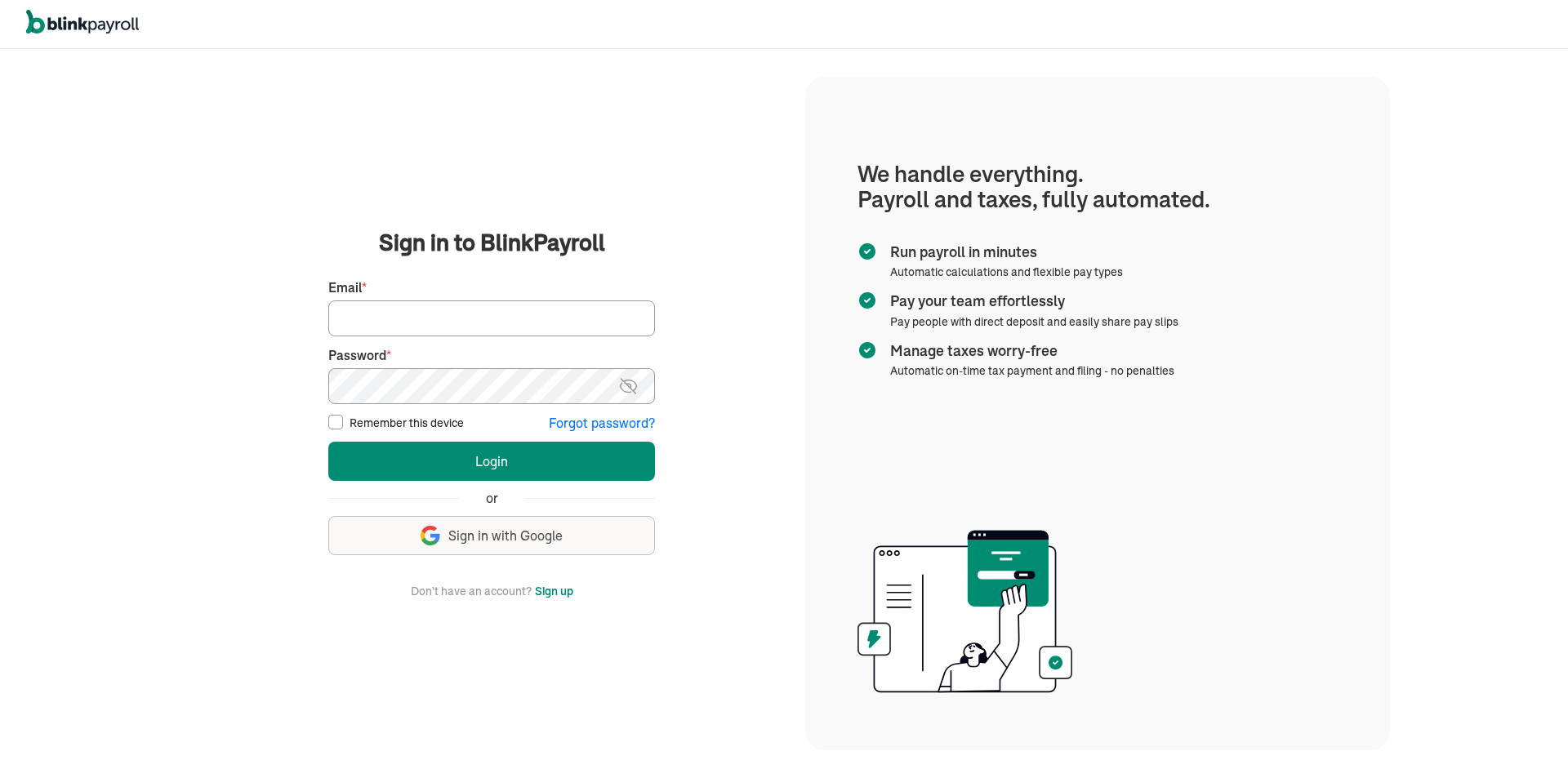
click at [452, 308] on input "Email *" at bounding box center [491, 318] width 326 height 36
type input "djvargas_01@hotmail.com"
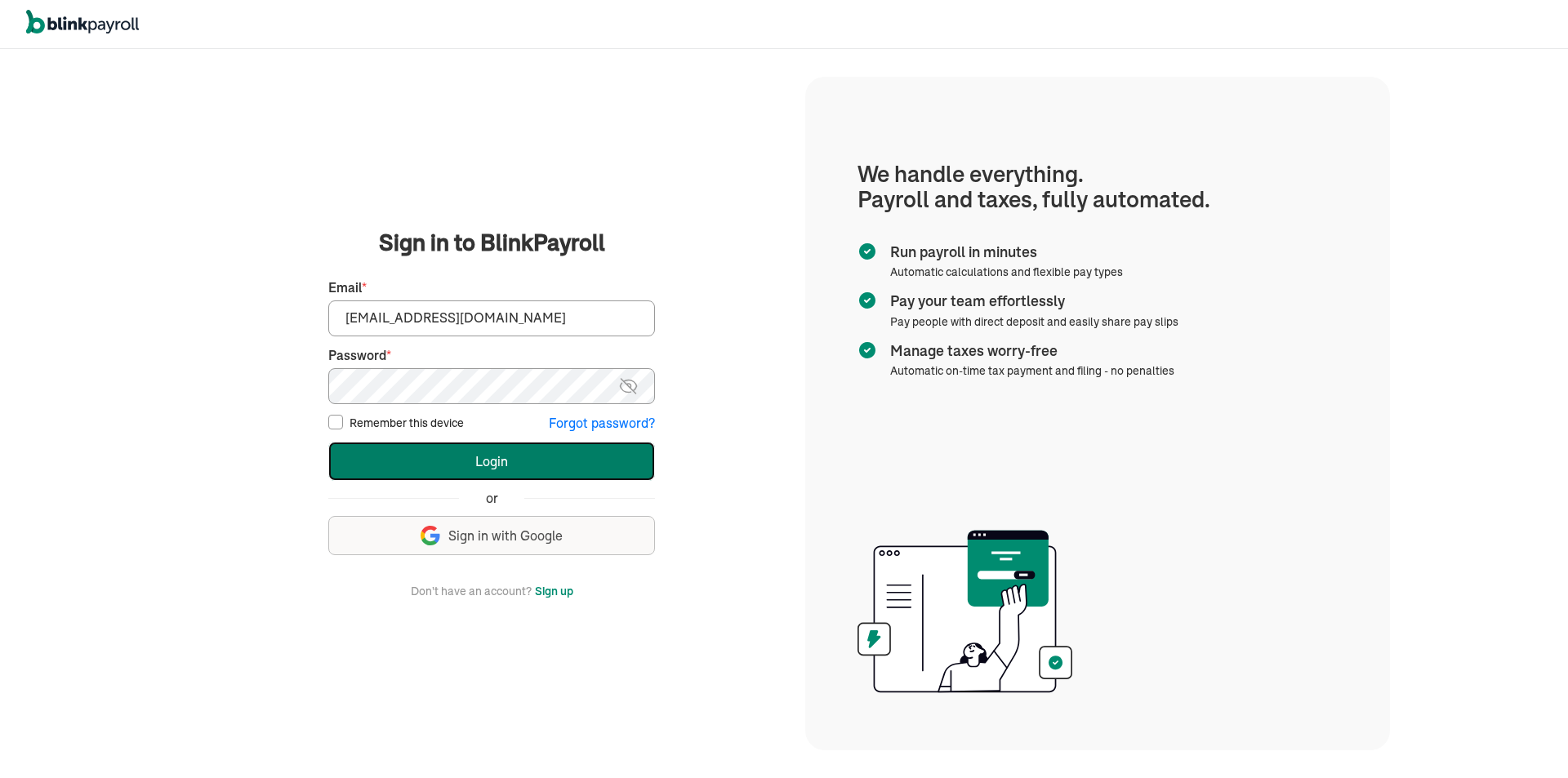
click at [513, 463] on button "Login" at bounding box center [491, 461] width 326 height 39
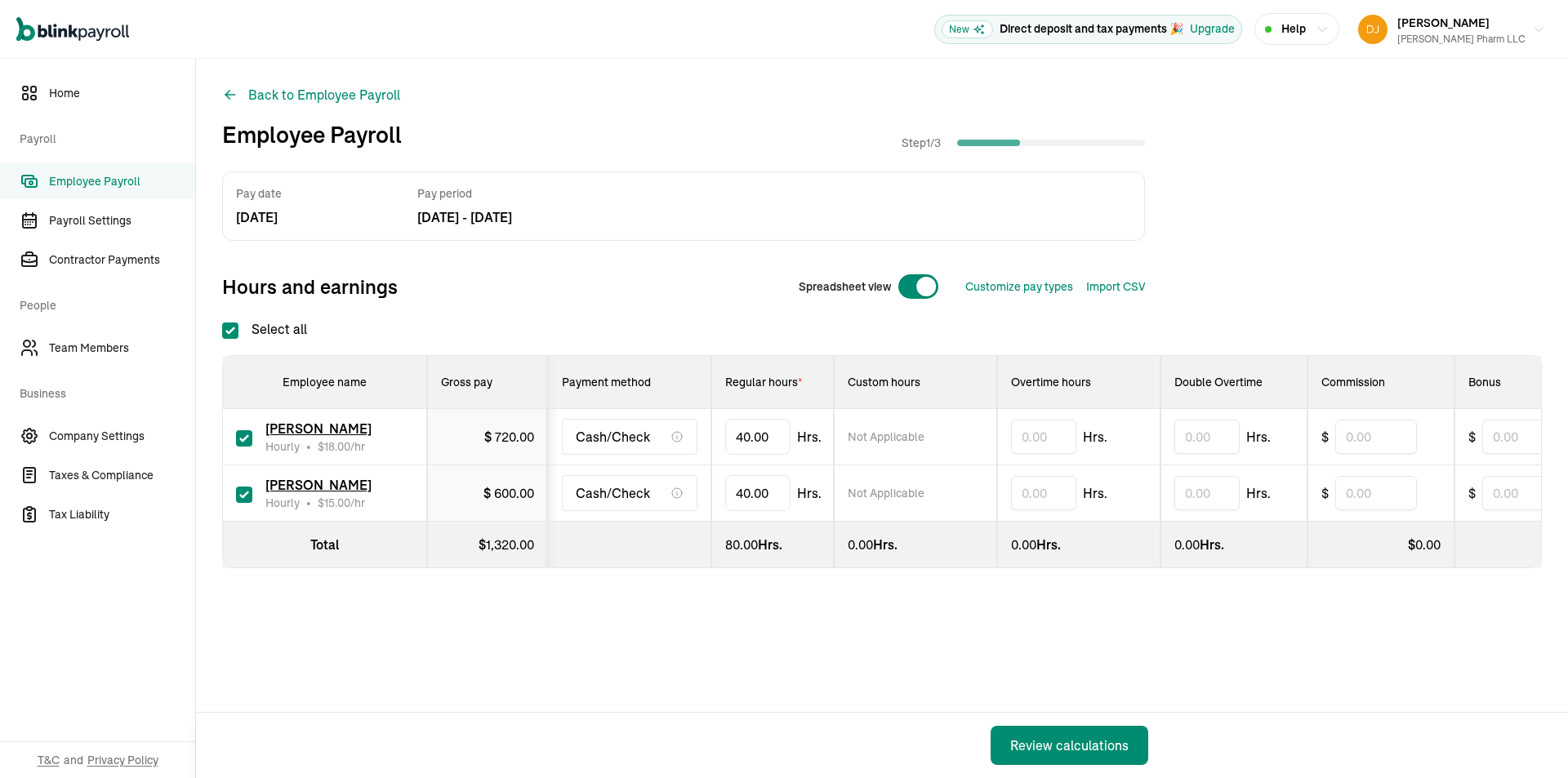
click at [900, 287] on div at bounding box center [918, 286] width 41 height 27
checkbox input "false"
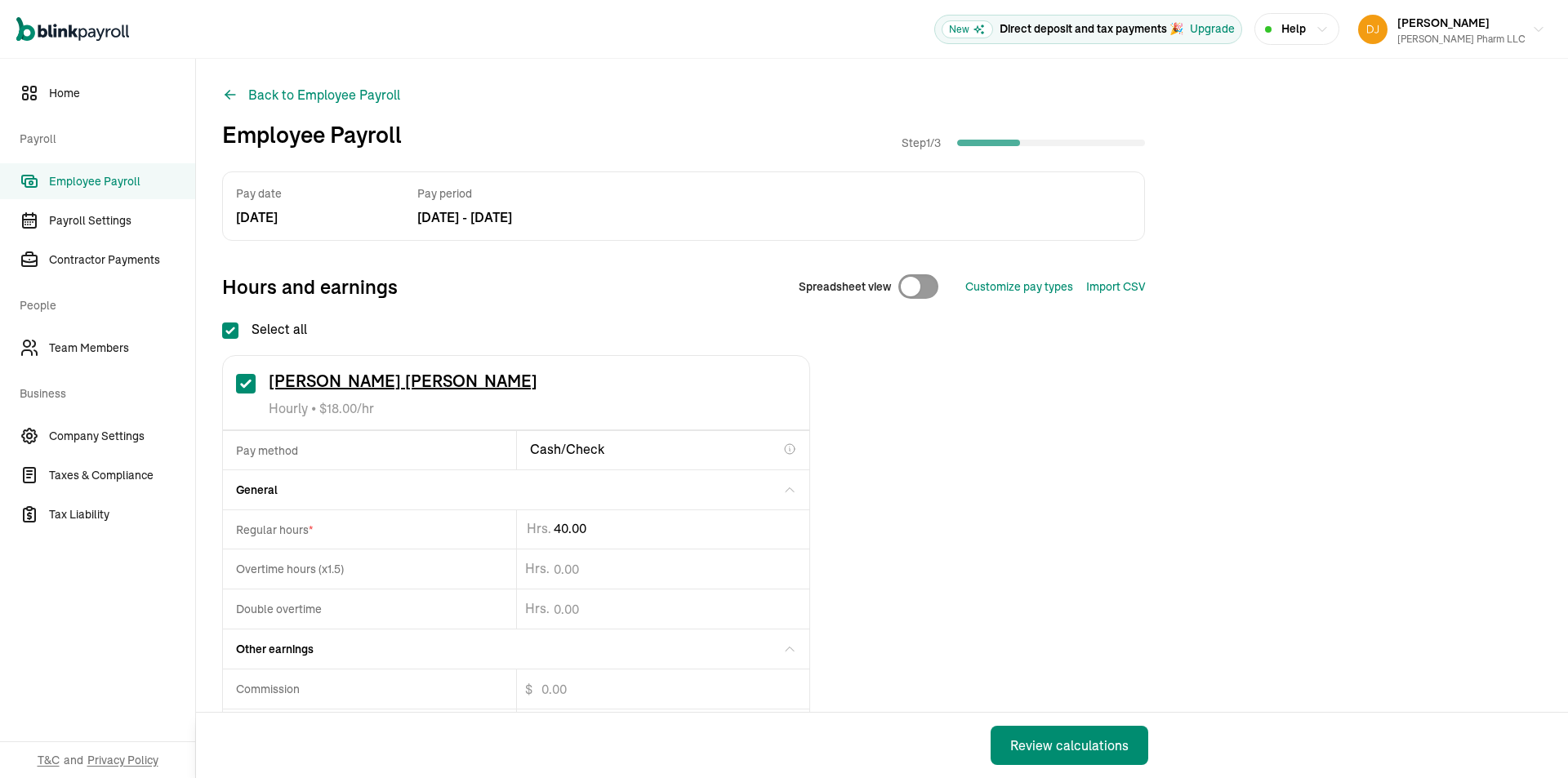
drag, startPoint x: 617, startPoint y: 520, endPoint x: 72, endPoint y: 653, distance: 561.0
type input "4"
type input "34.81"
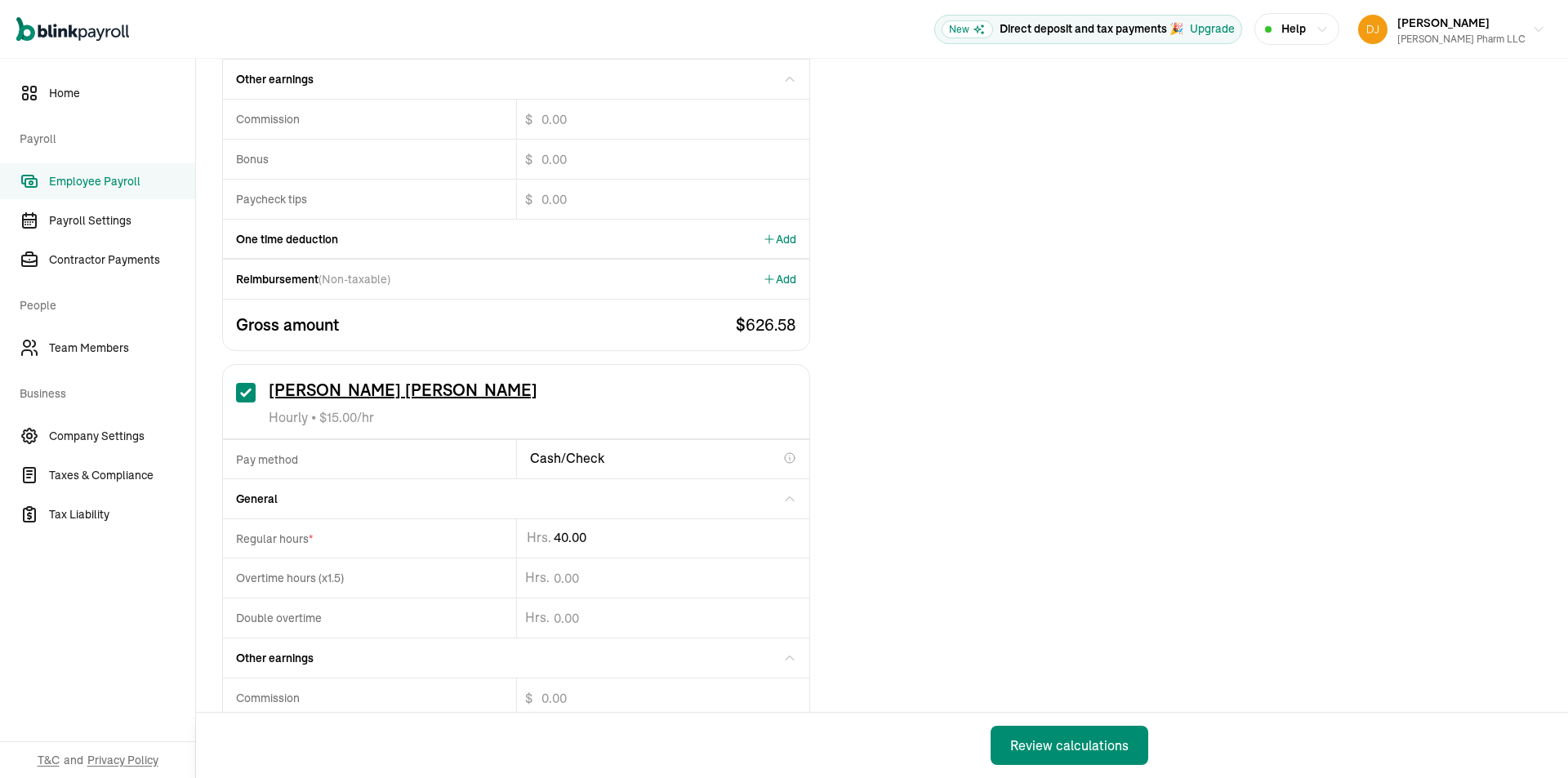
scroll to position [572, 0]
type input "4"
type input "26.38"
click at [780, 241] on span "Add" at bounding box center [779, 237] width 34 height 16
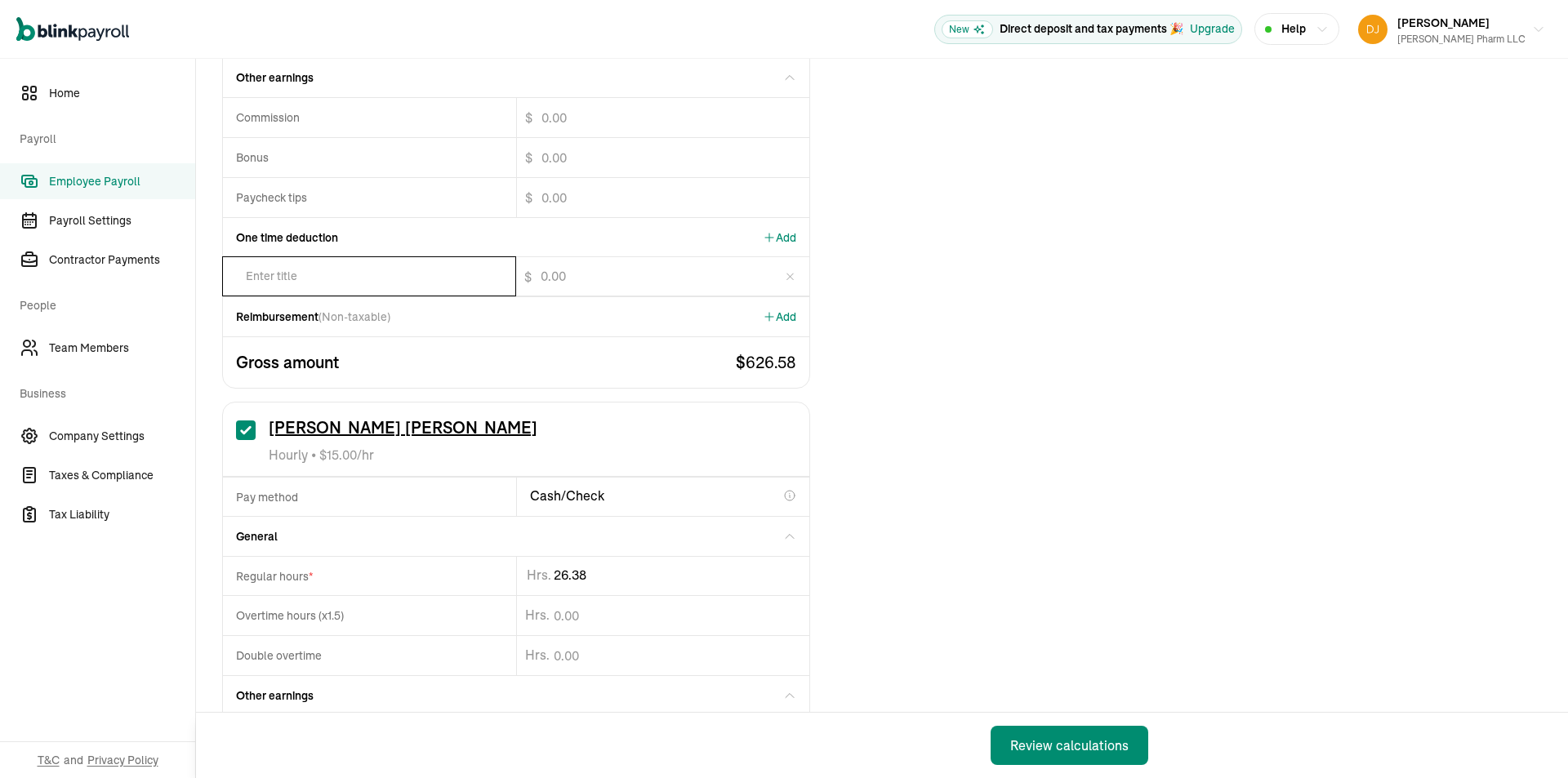
click at [369, 280] on input "text" at bounding box center [369, 277] width 293 height 38
type input "state tax"
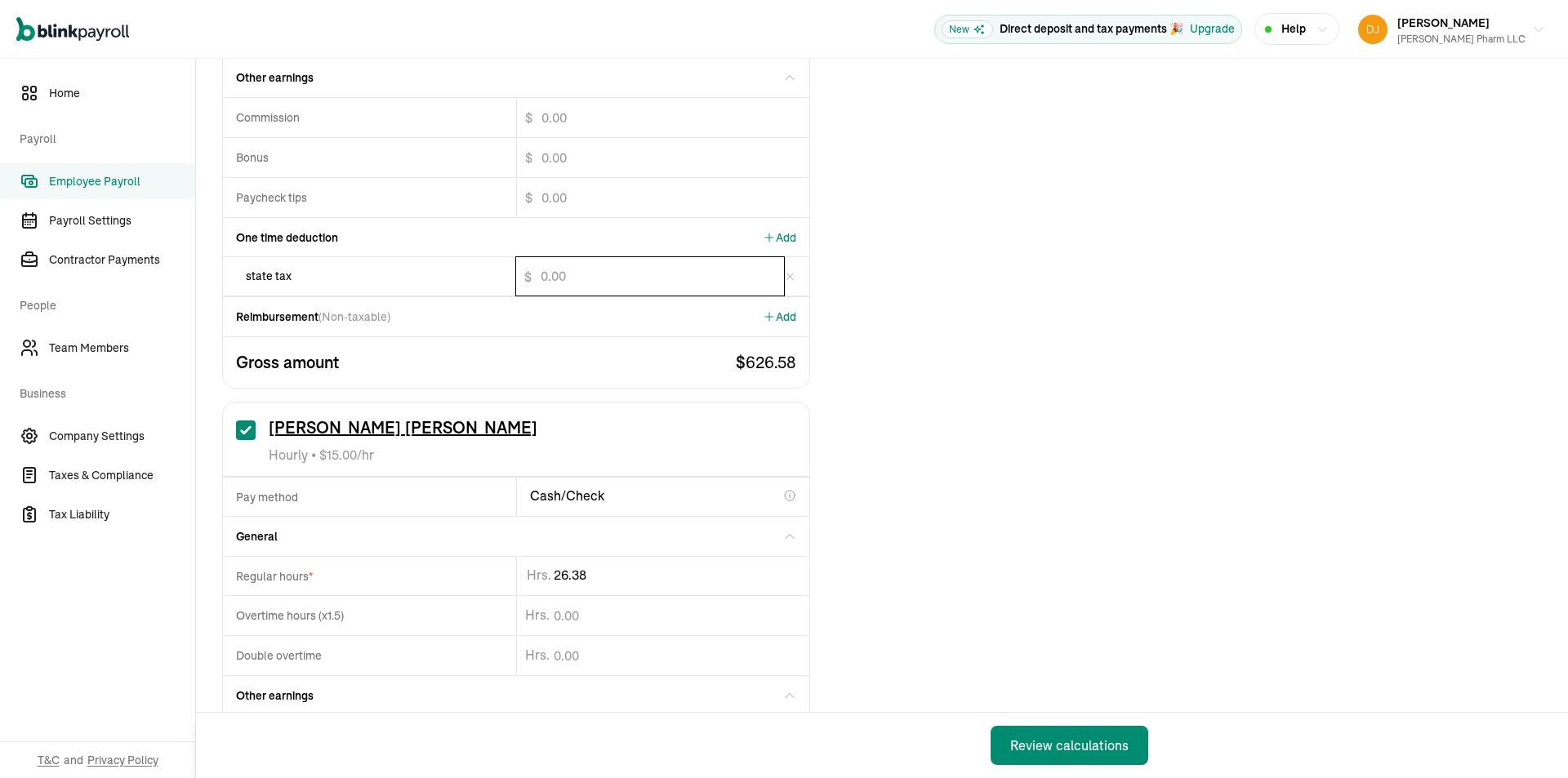
click at [574, 275] on input "$" at bounding box center [650, 277] width 268 height 38
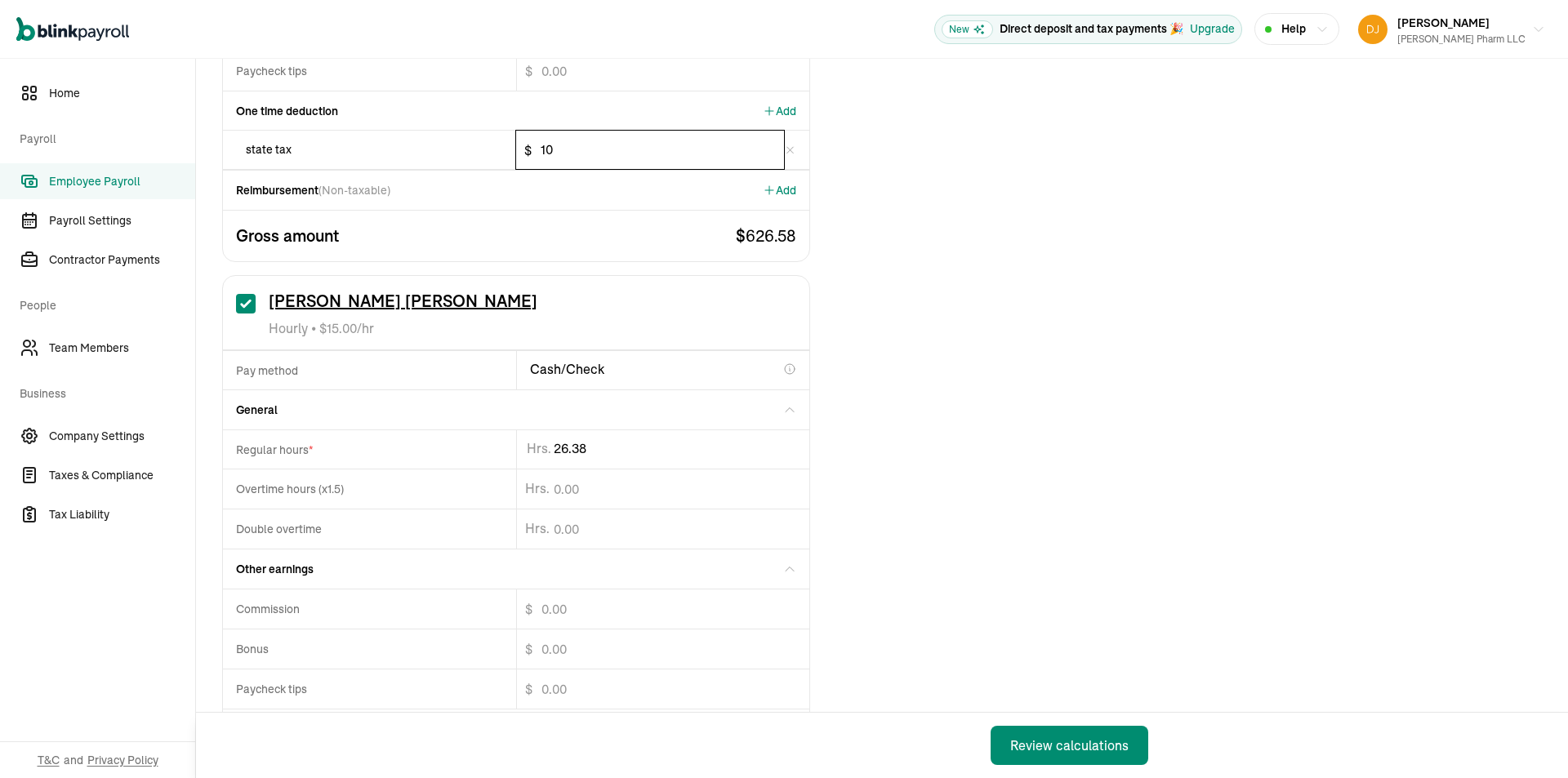
scroll to position [852, 0]
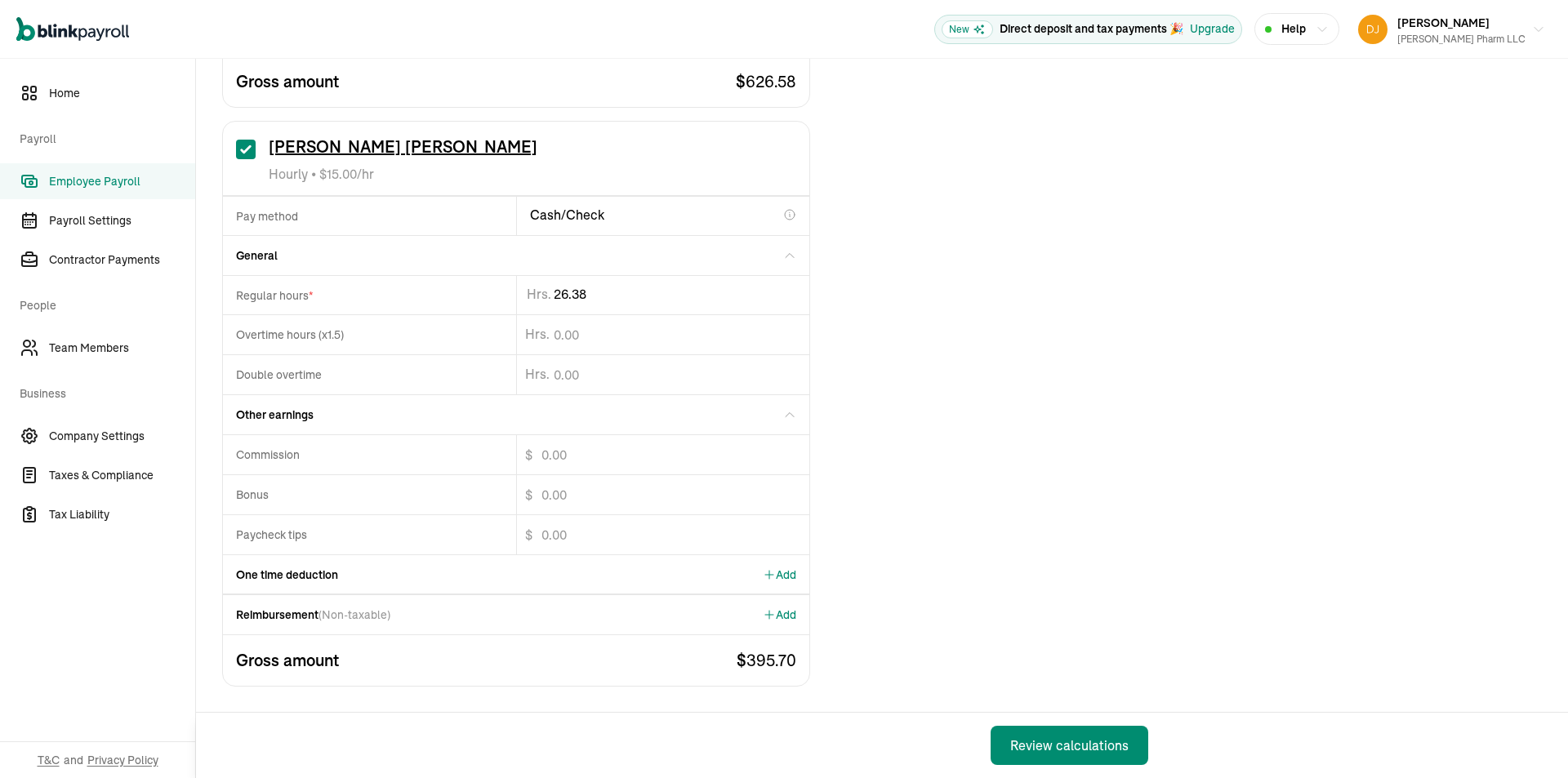
type input "10"
click at [1117, 729] on div "Back Review calculations" at bounding box center [682, 745] width 972 height 65
click at [1120, 743] on div "Review calculations" at bounding box center [1069, 745] width 118 height 19
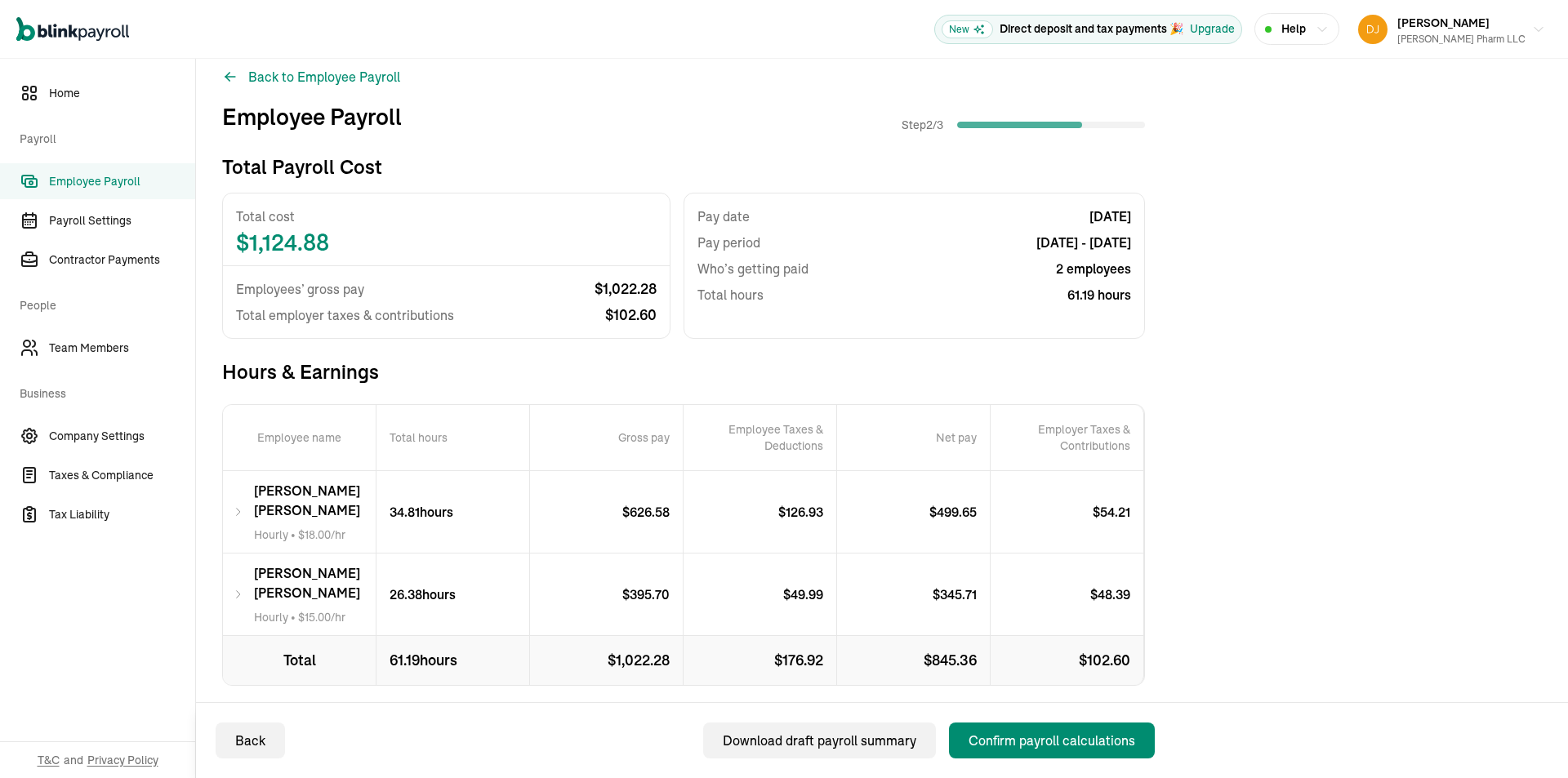
scroll to position [35, 0]
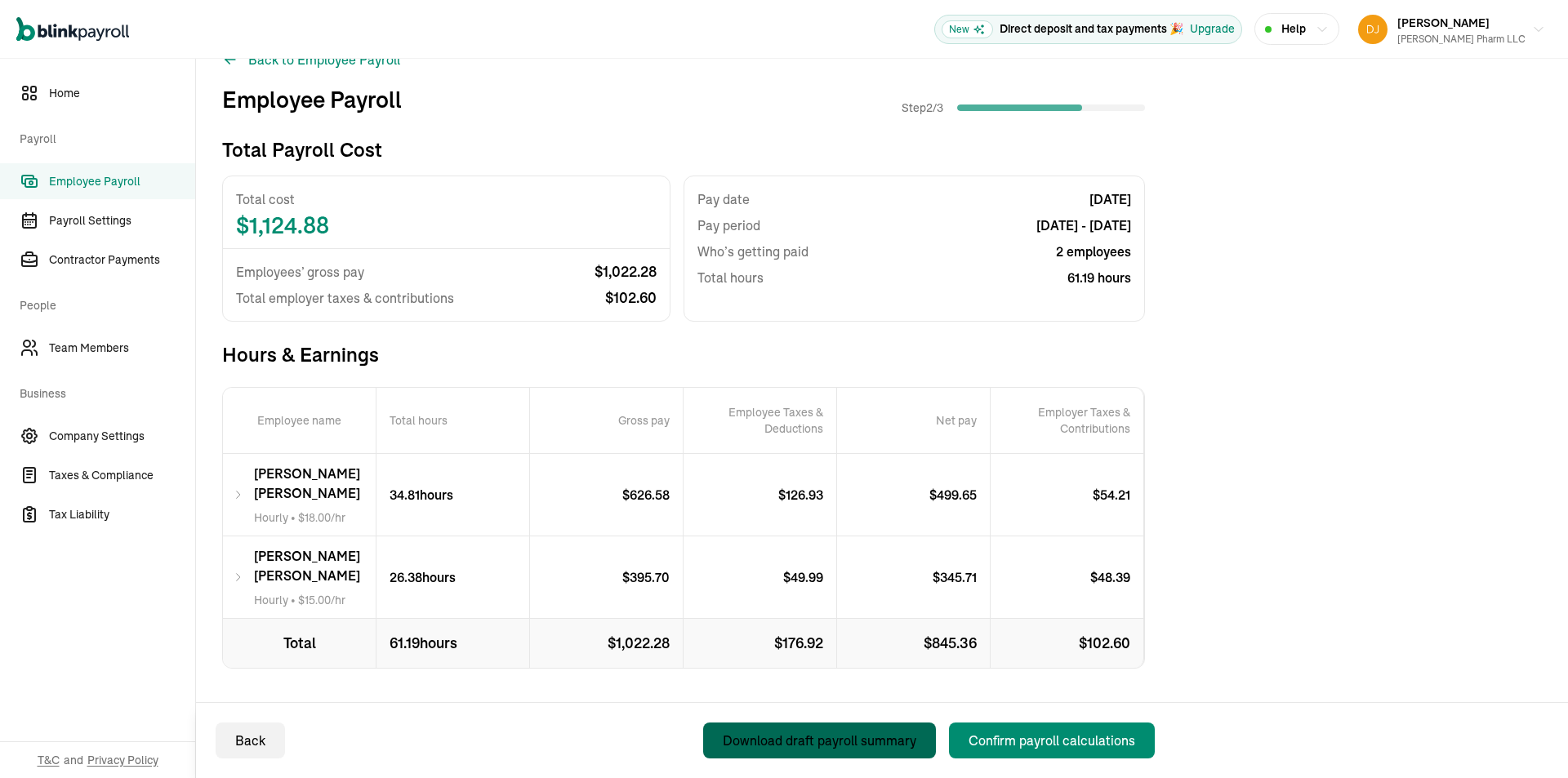
click at [756, 742] on div "Download draft payroll summary" at bounding box center [819, 740] width 193 height 19
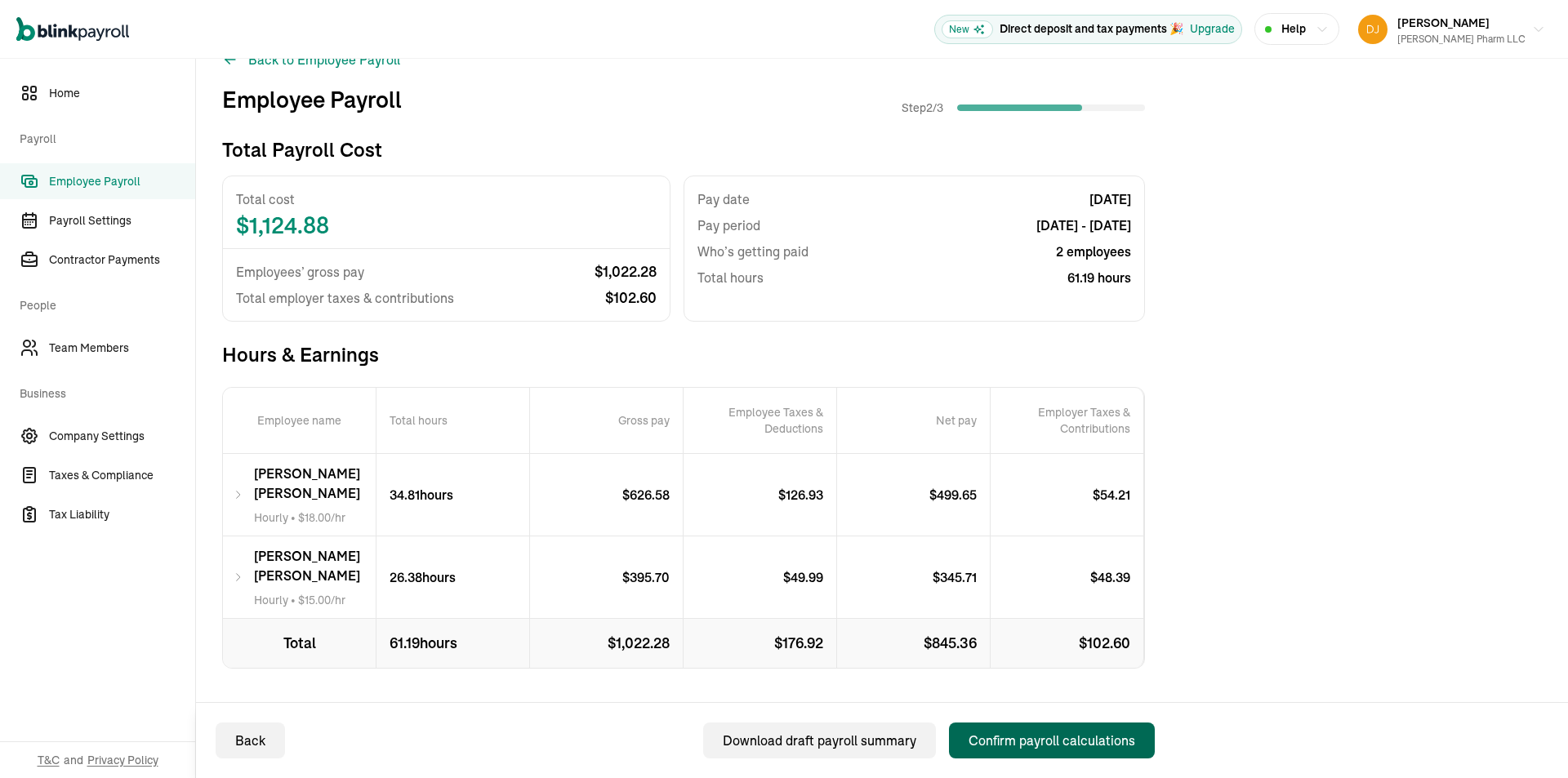
click at [1064, 740] on div "Confirm payroll calculations" at bounding box center [1052, 740] width 167 height 19
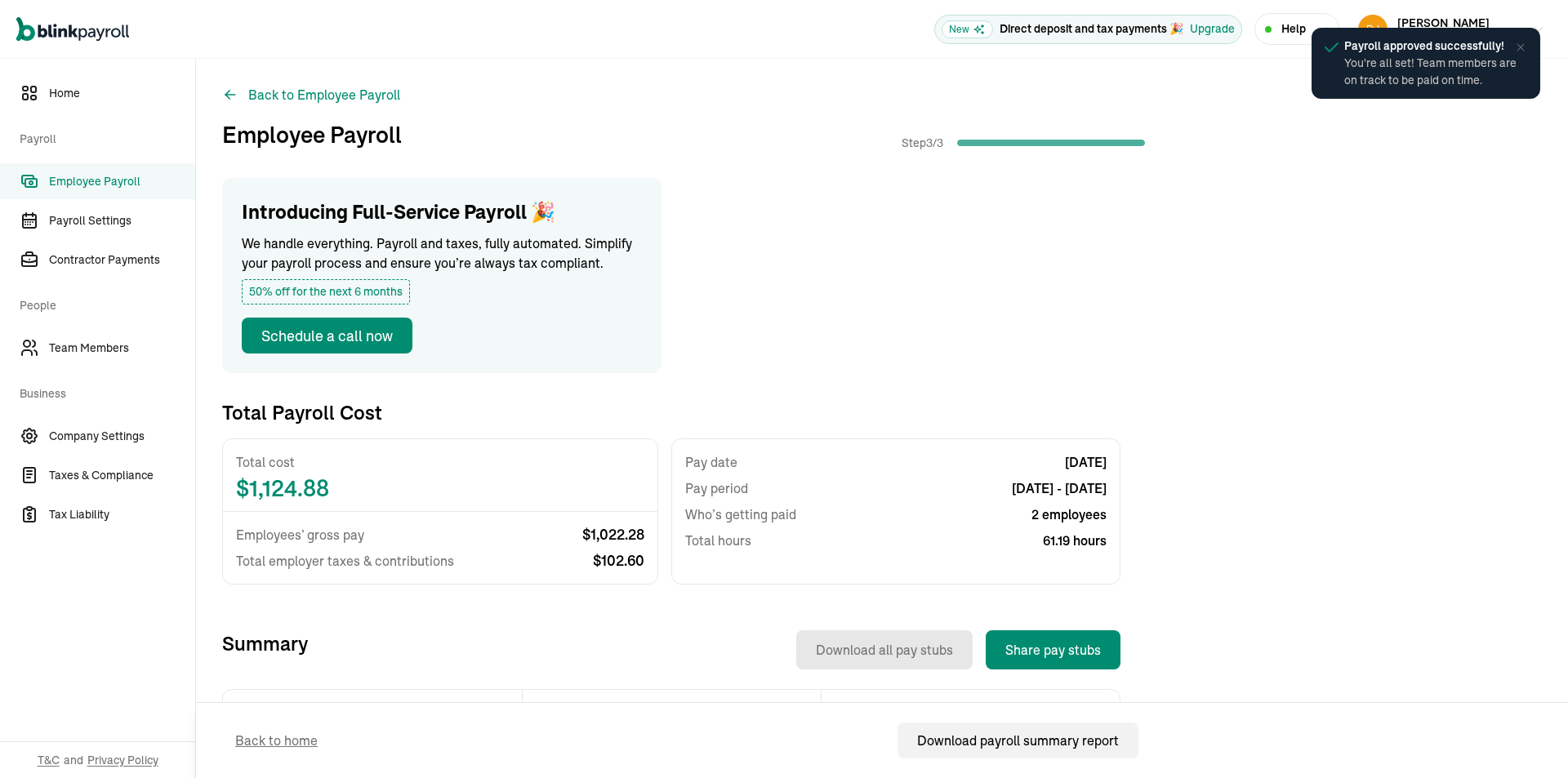
click at [1520, 42] on icon at bounding box center [1520, 48] width 13 height 13
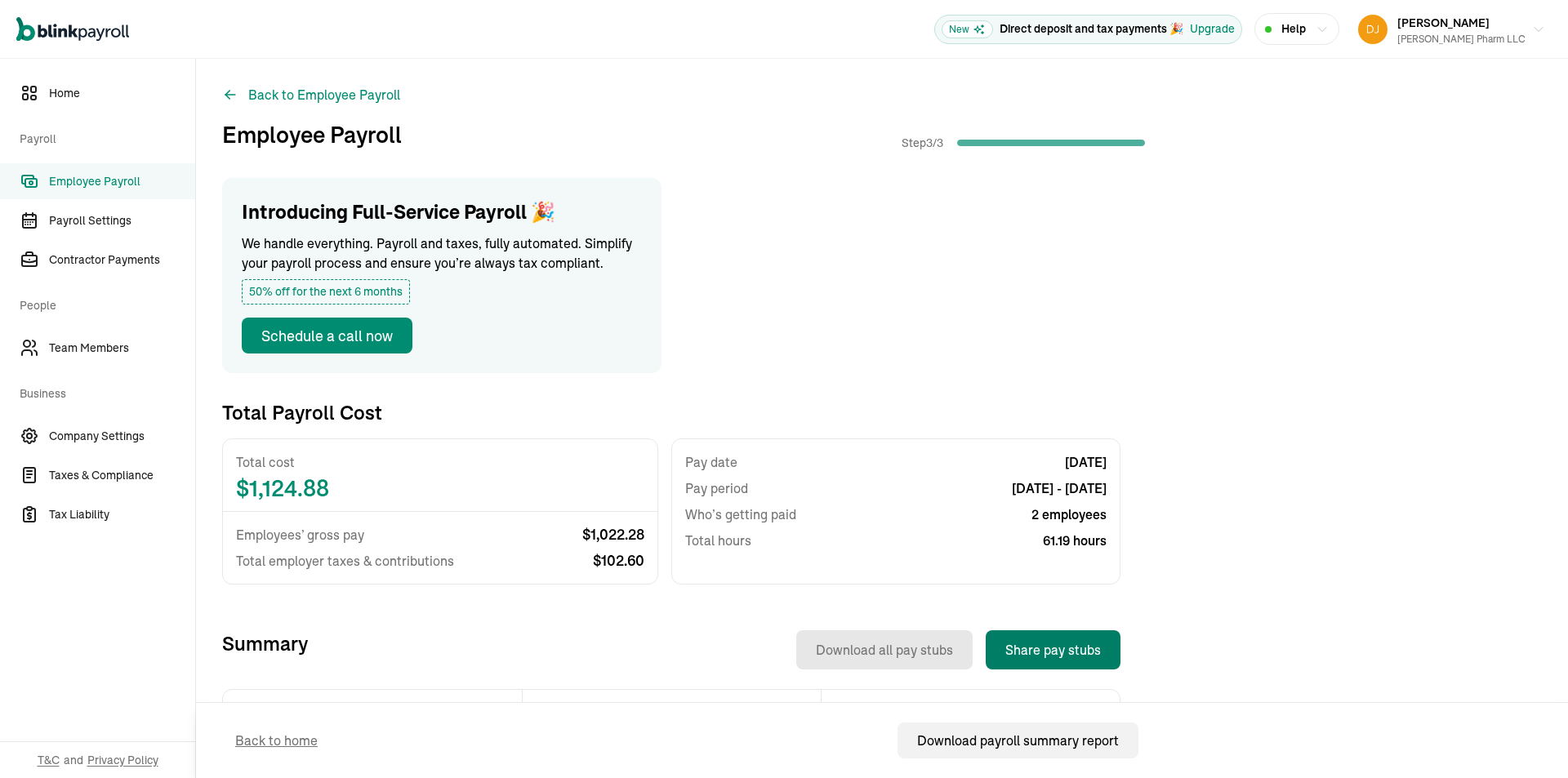
click at [1042, 641] on button "Share pay stubs" at bounding box center [1053, 650] width 135 height 39
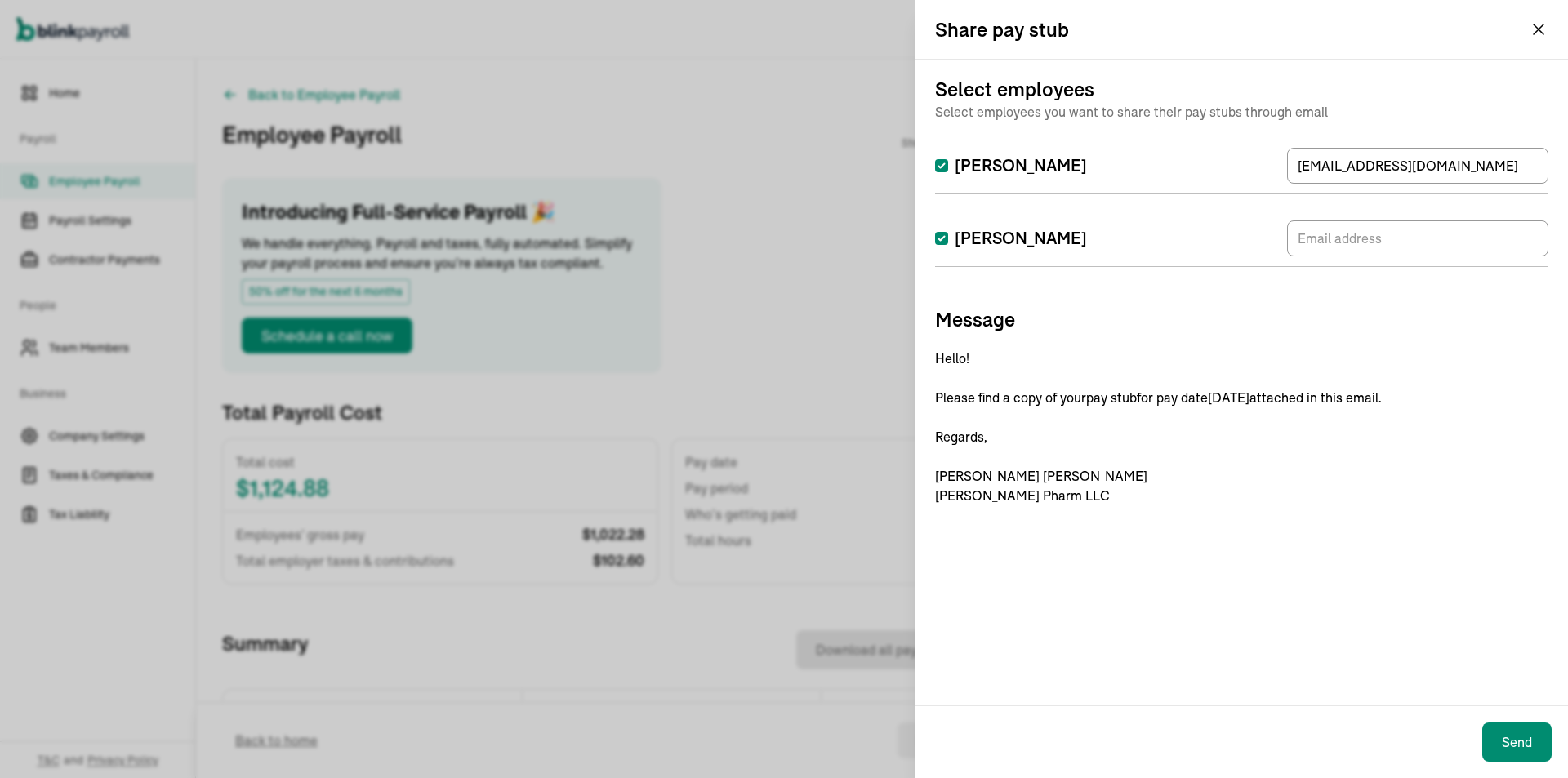
click at [945, 660] on div "Select employees Select employees you want to share their pay stubs through ema…" at bounding box center [1242, 382] width 653 height 645
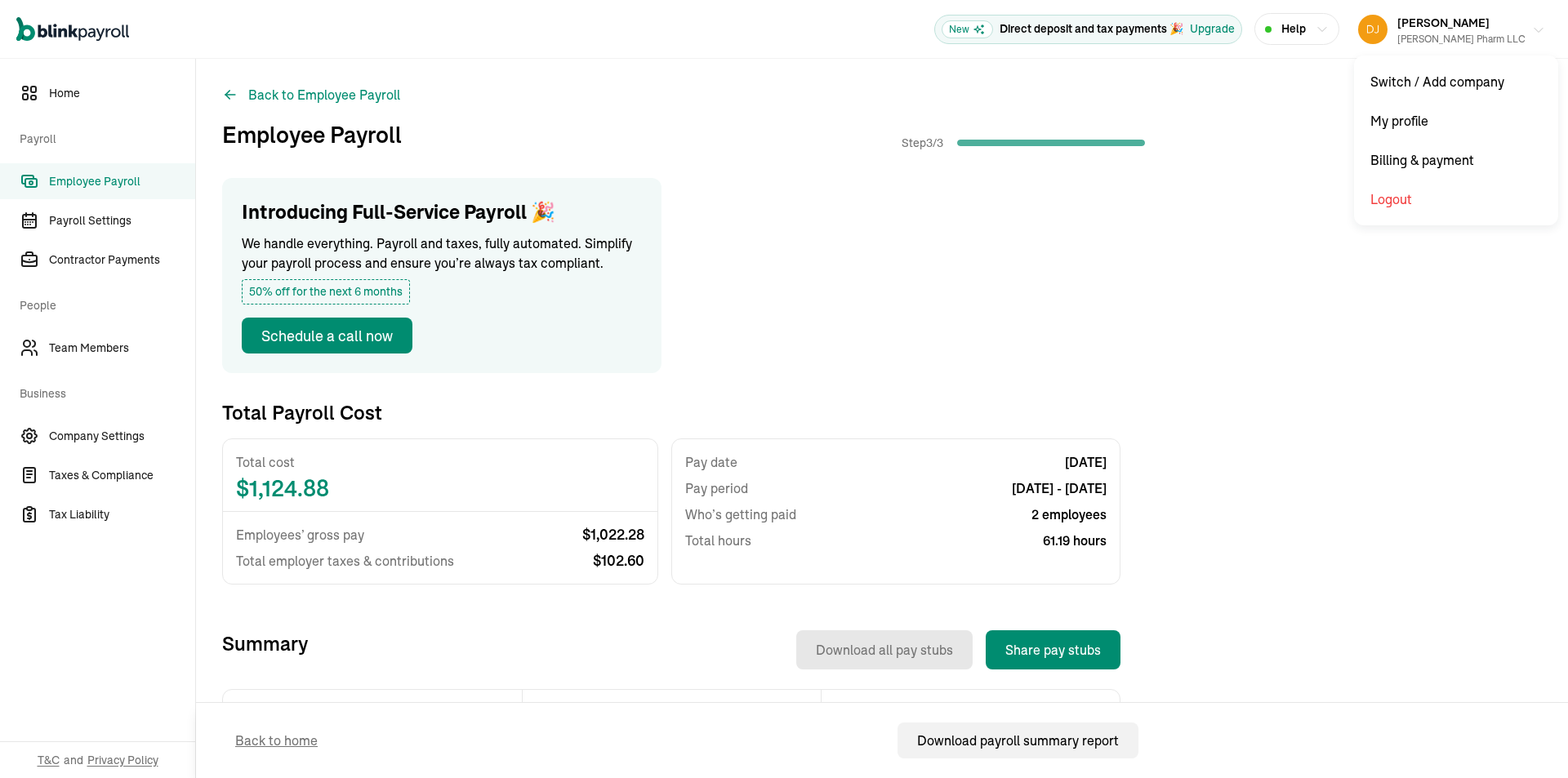
click at [1490, 25] on span "Dennis Vargas" at bounding box center [1443, 23] width 93 height 15
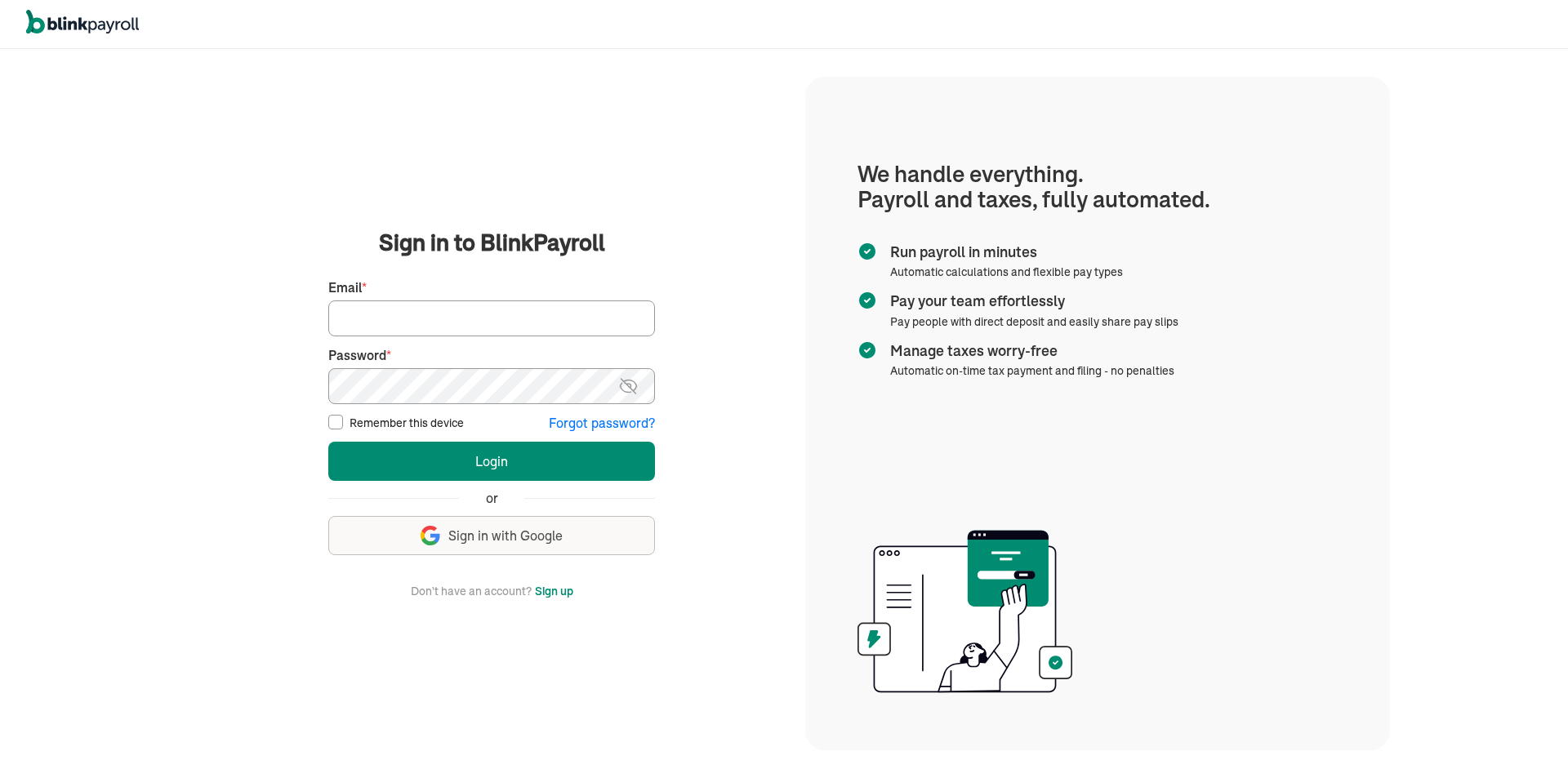
click at [508, 325] on input "Email *" at bounding box center [491, 318] width 326 height 36
click at [428, 328] on input "Email *" at bounding box center [491, 318] width 326 height 36
type input "[PERSON_NAME][EMAIL_ADDRESS][PERSON_NAME][DOMAIN_NAME]"
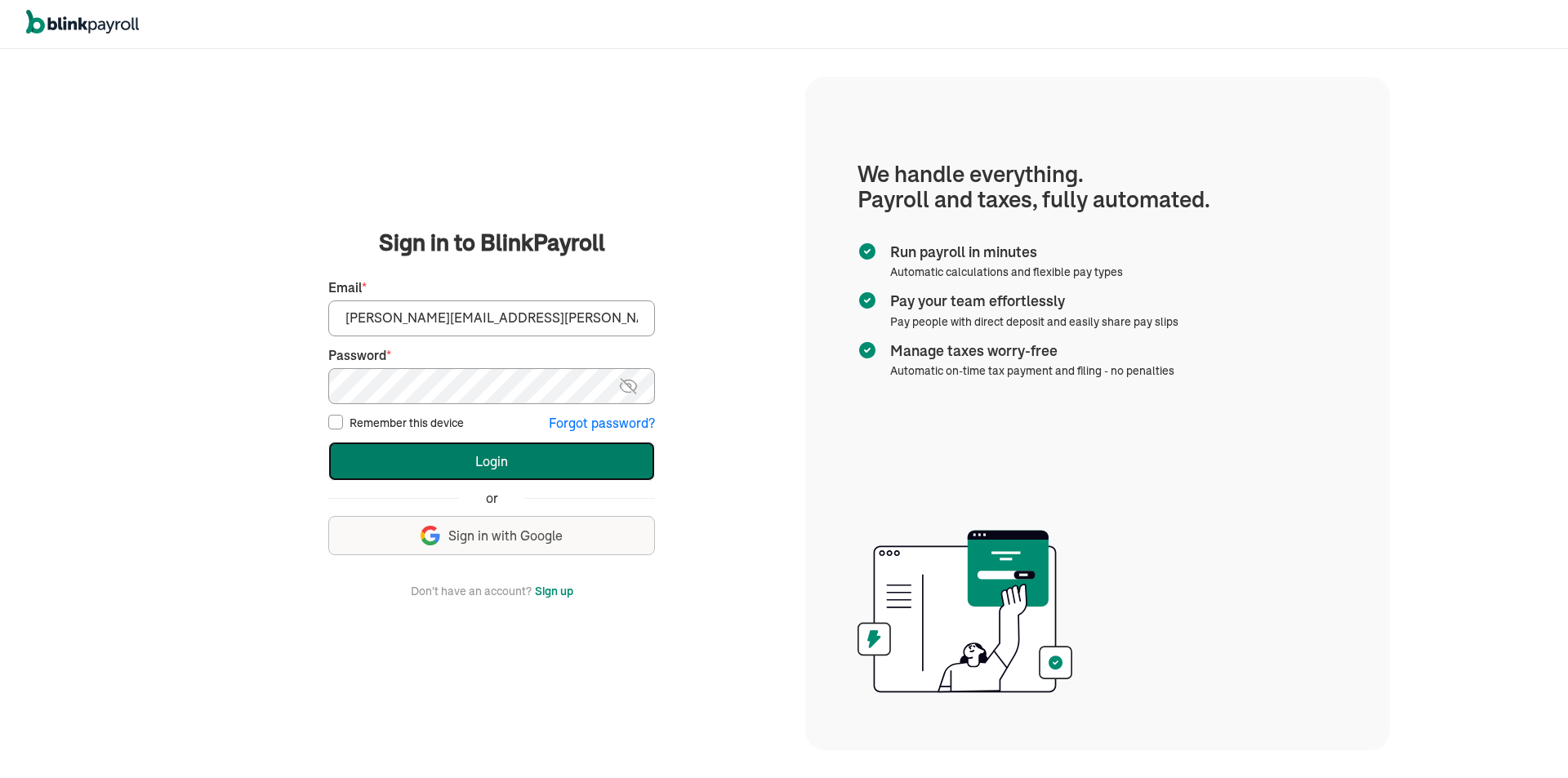
click at [542, 463] on button "Login" at bounding box center [491, 461] width 326 height 39
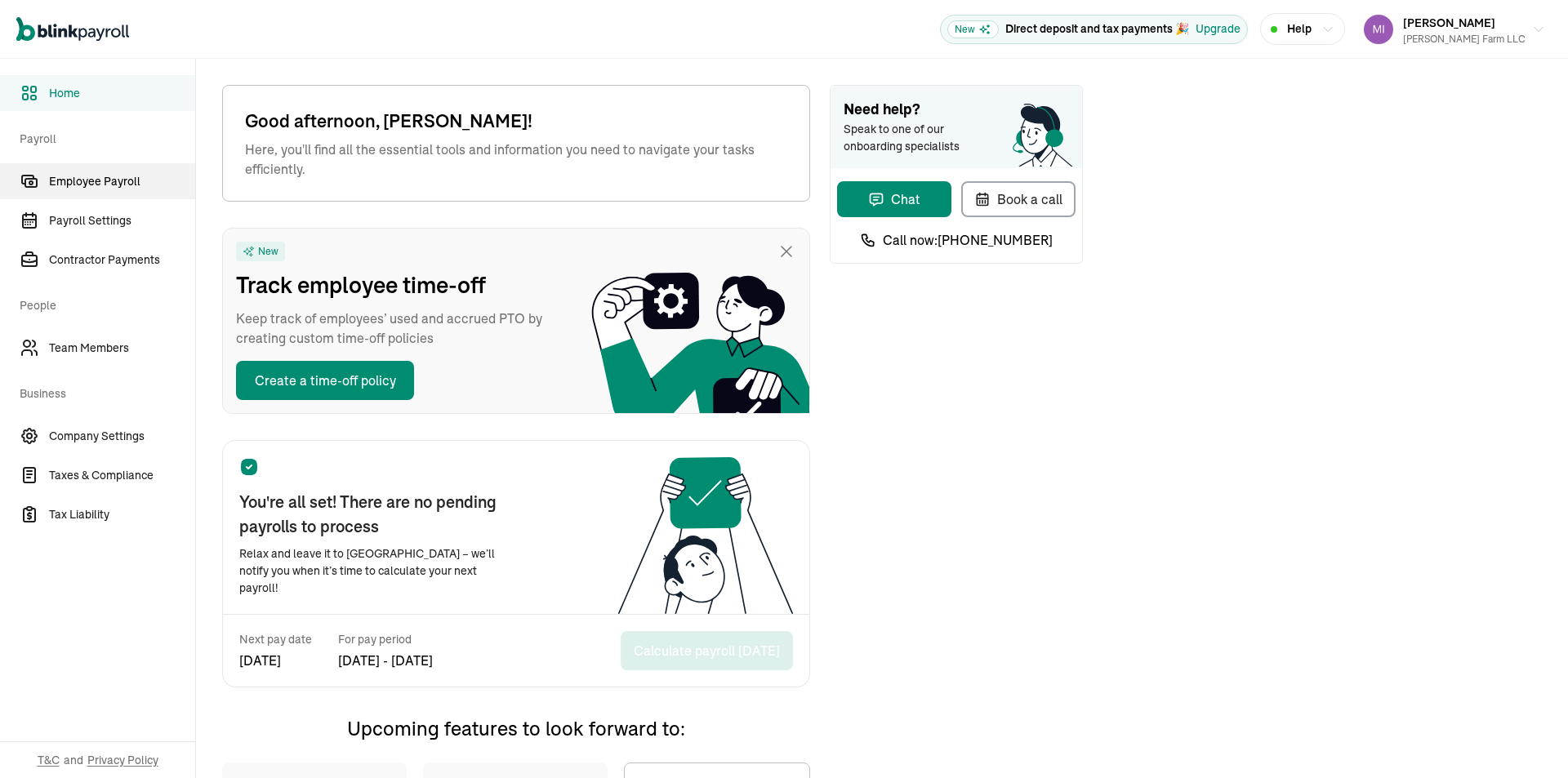
click at [90, 187] on span "Employee Payroll" at bounding box center [121, 181] width 146 height 17
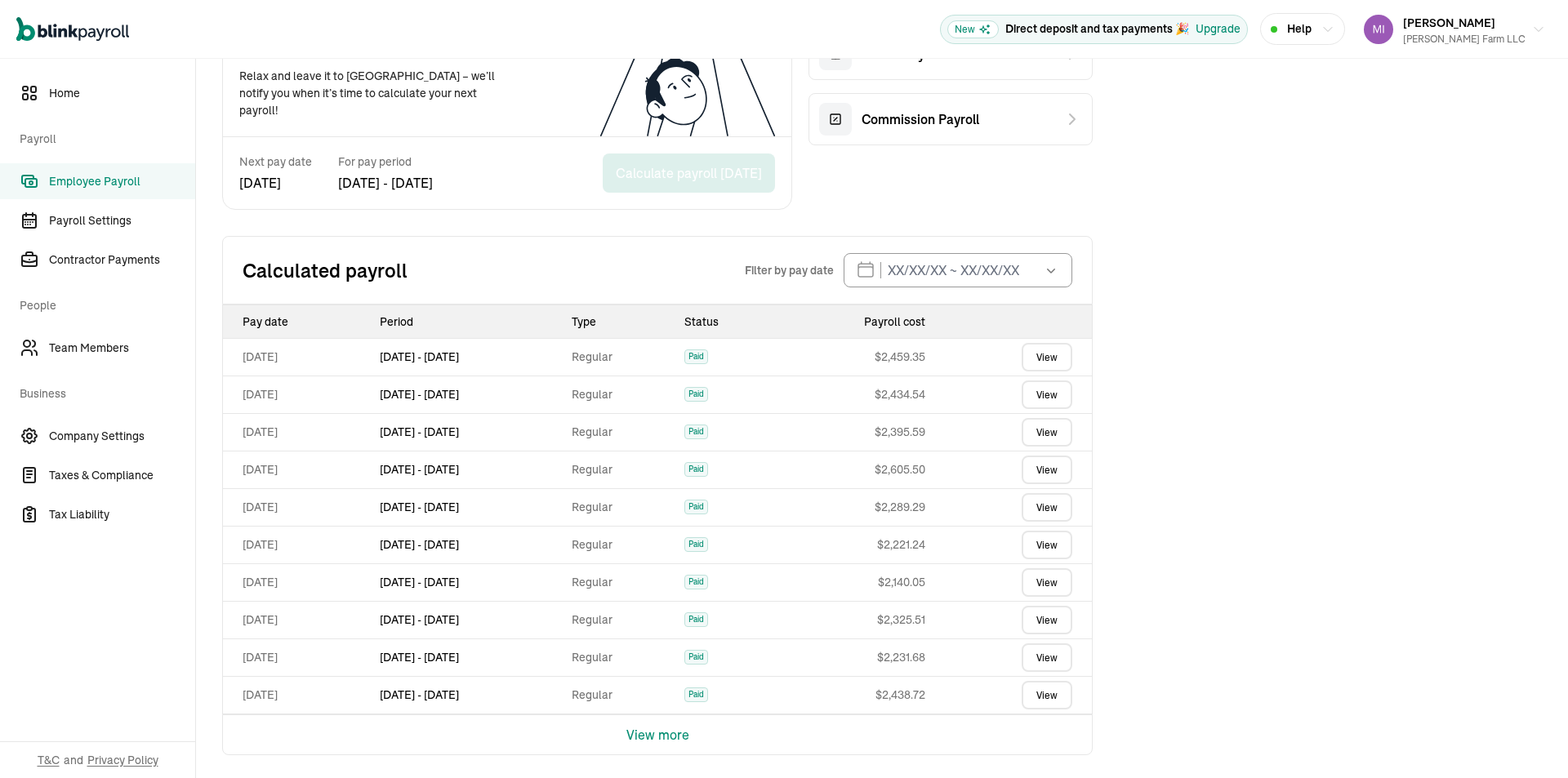
scroll to position [399, 0]
click at [1044, 387] on link "View" at bounding box center [1046, 391] width 50 height 28
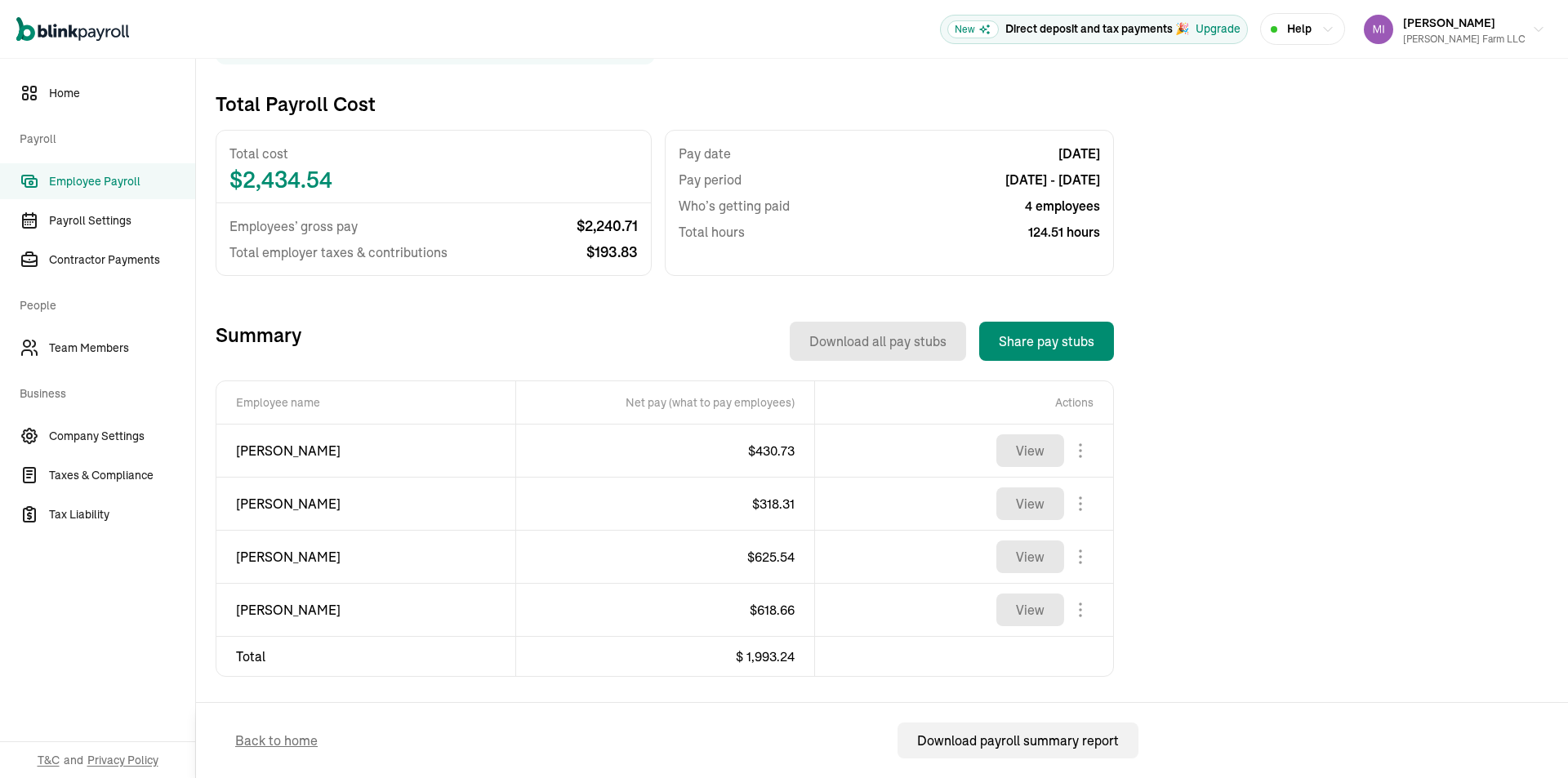
scroll to position [304, 0]
